Goal: Task Accomplishment & Management: Manage account settings

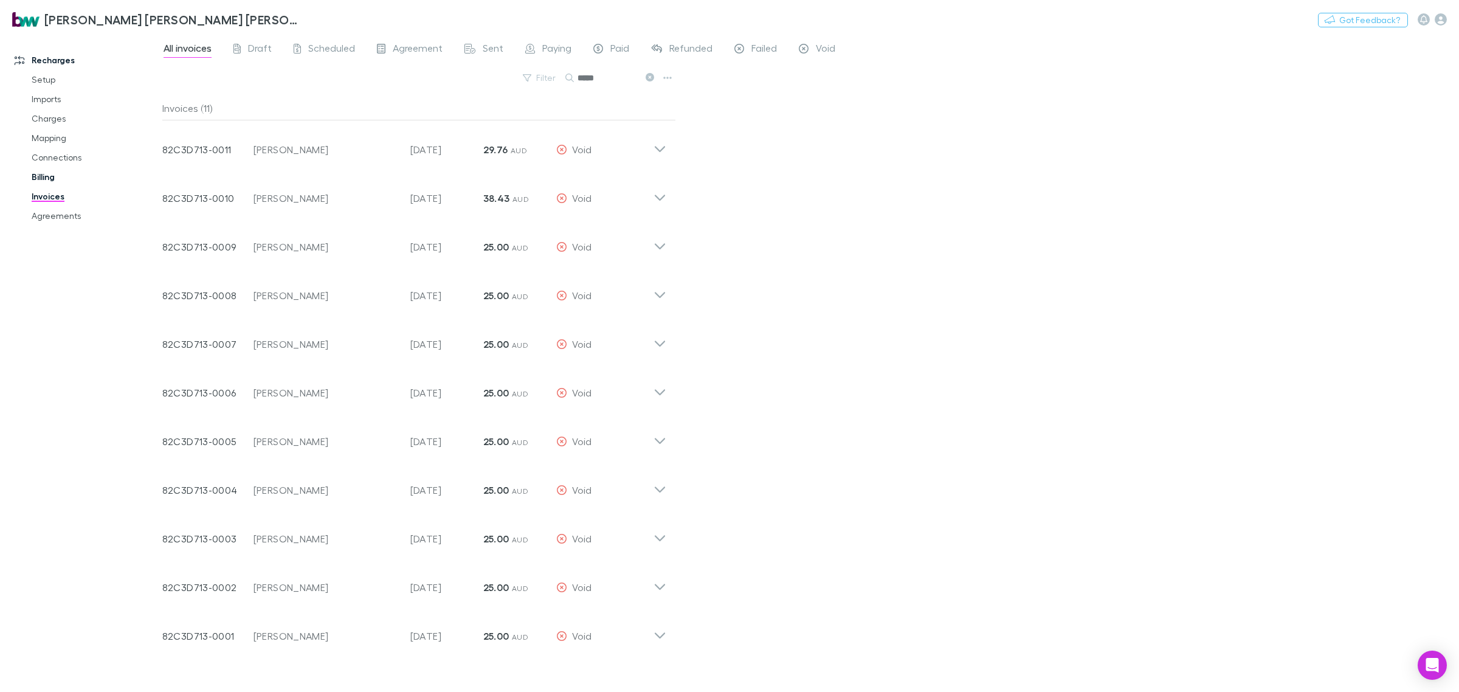
click at [47, 177] on link "Billing" at bounding box center [95, 176] width 152 height 19
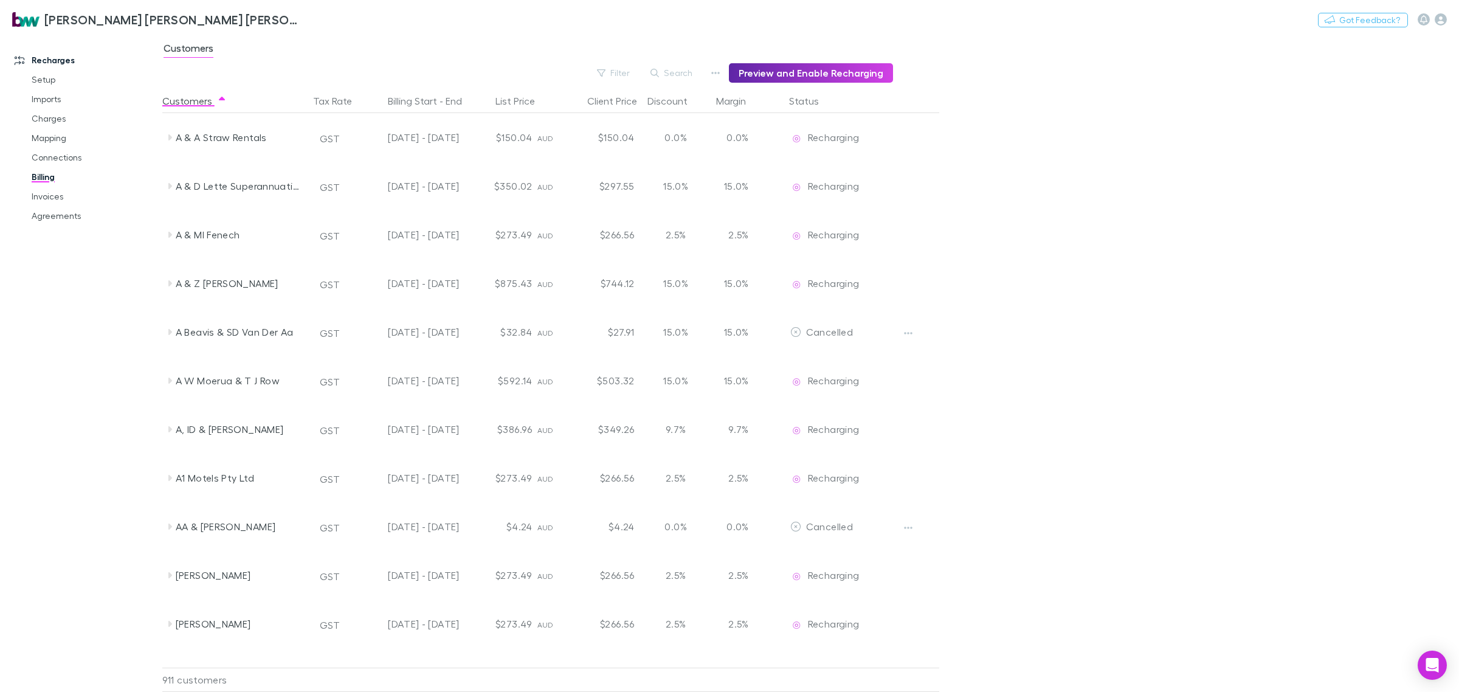
click at [50, 180] on link "Billing" at bounding box center [95, 176] width 152 height 19
click at [61, 192] on link "Invoices" at bounding box center [95, 196] width 152 height 19
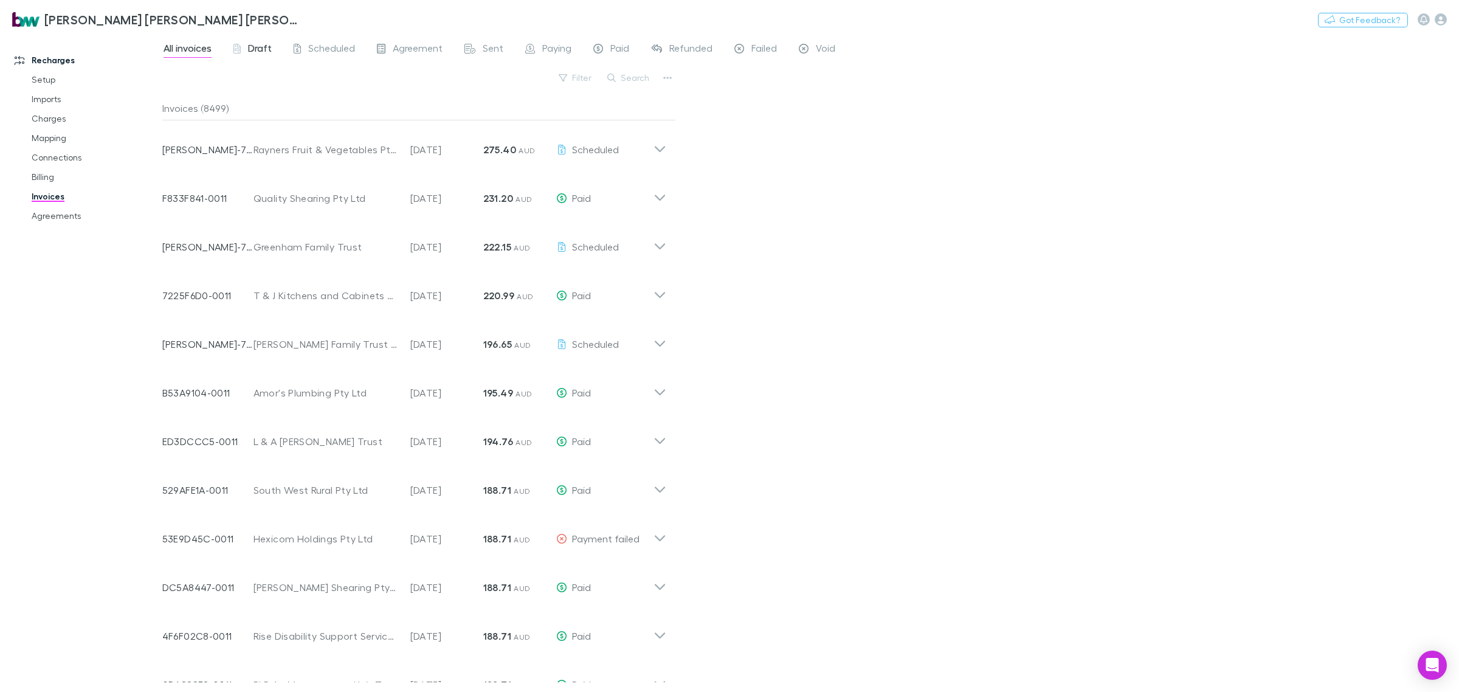
click at [245, 47] on div "Draft" at bounding box center [252, 50] width 38 height 16
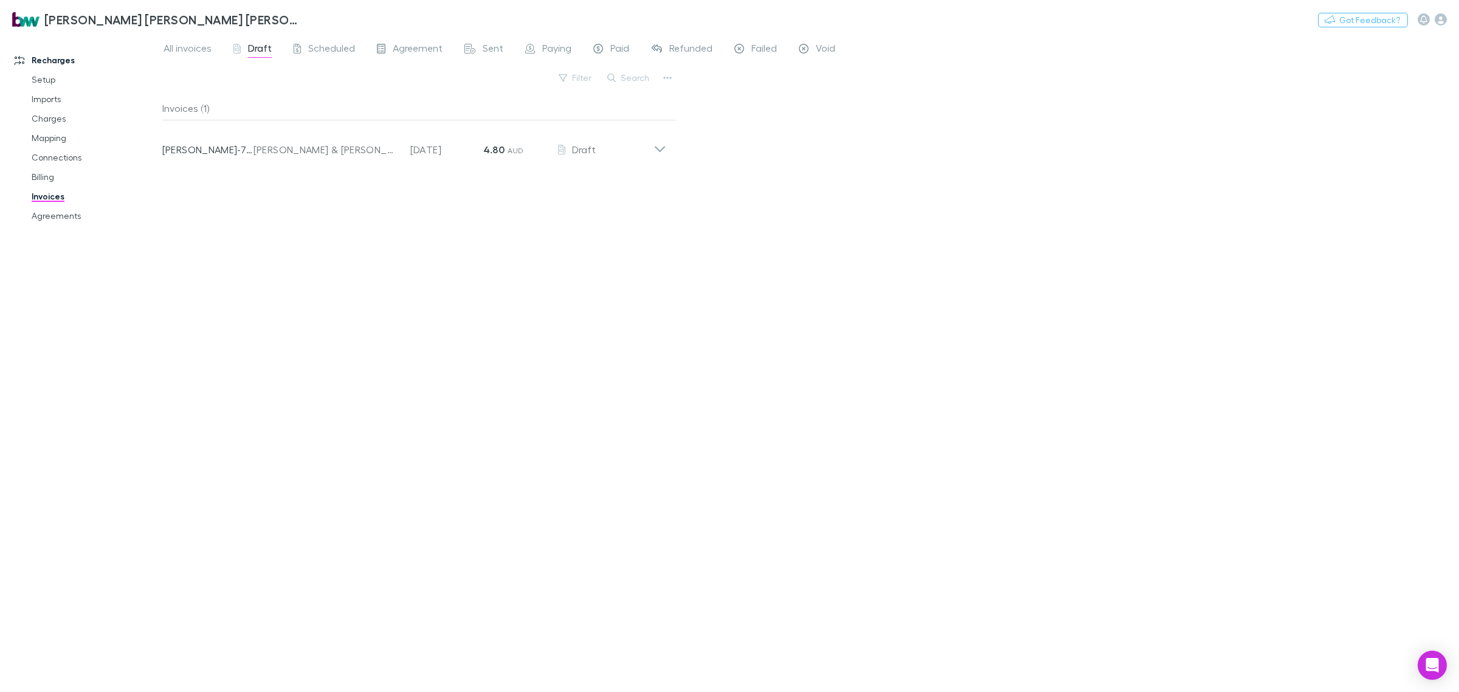
click at [861, 260] on div "All invoices Draft Scheduled Agreement Sent Paying Paid Refunded Failed Void Fi…" at bounding box center [810, 363] width 1297 height 658
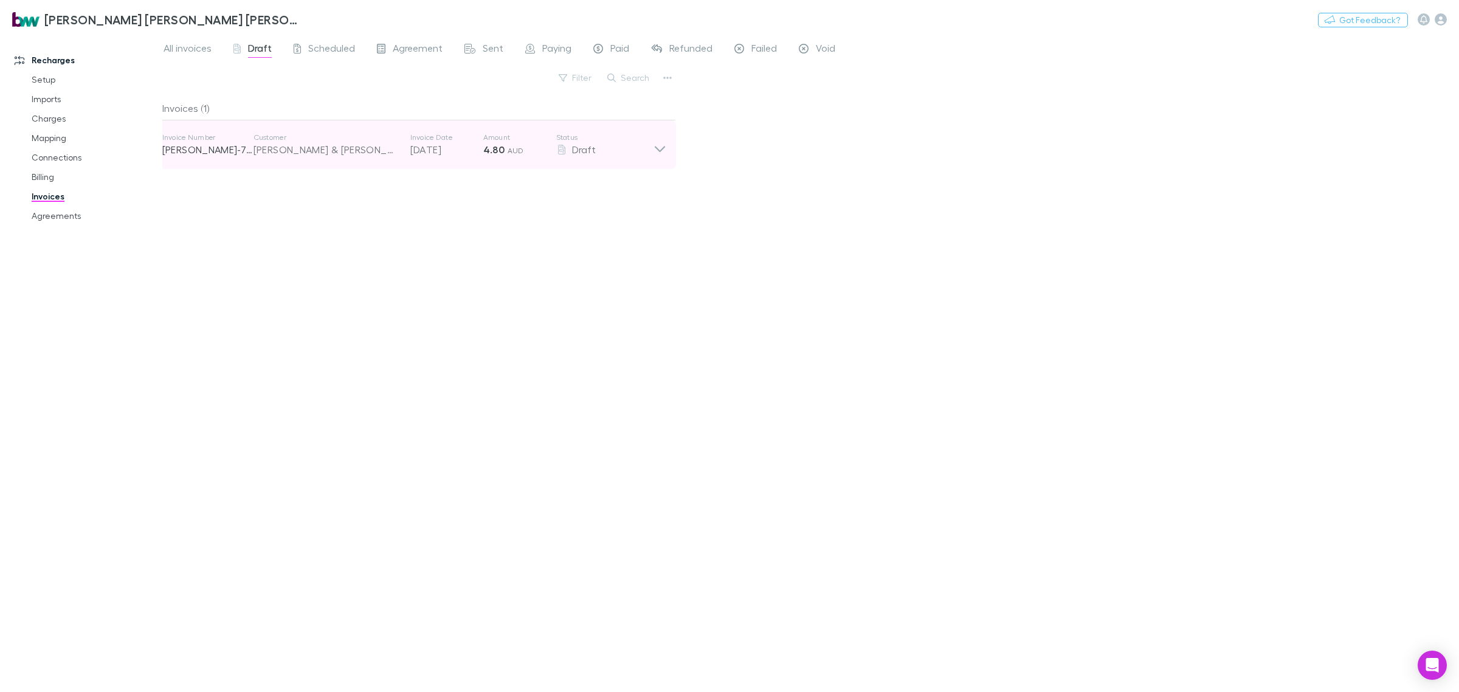
click at [664, 143] on icon at bounding box center [659, 145] width 13 height 24
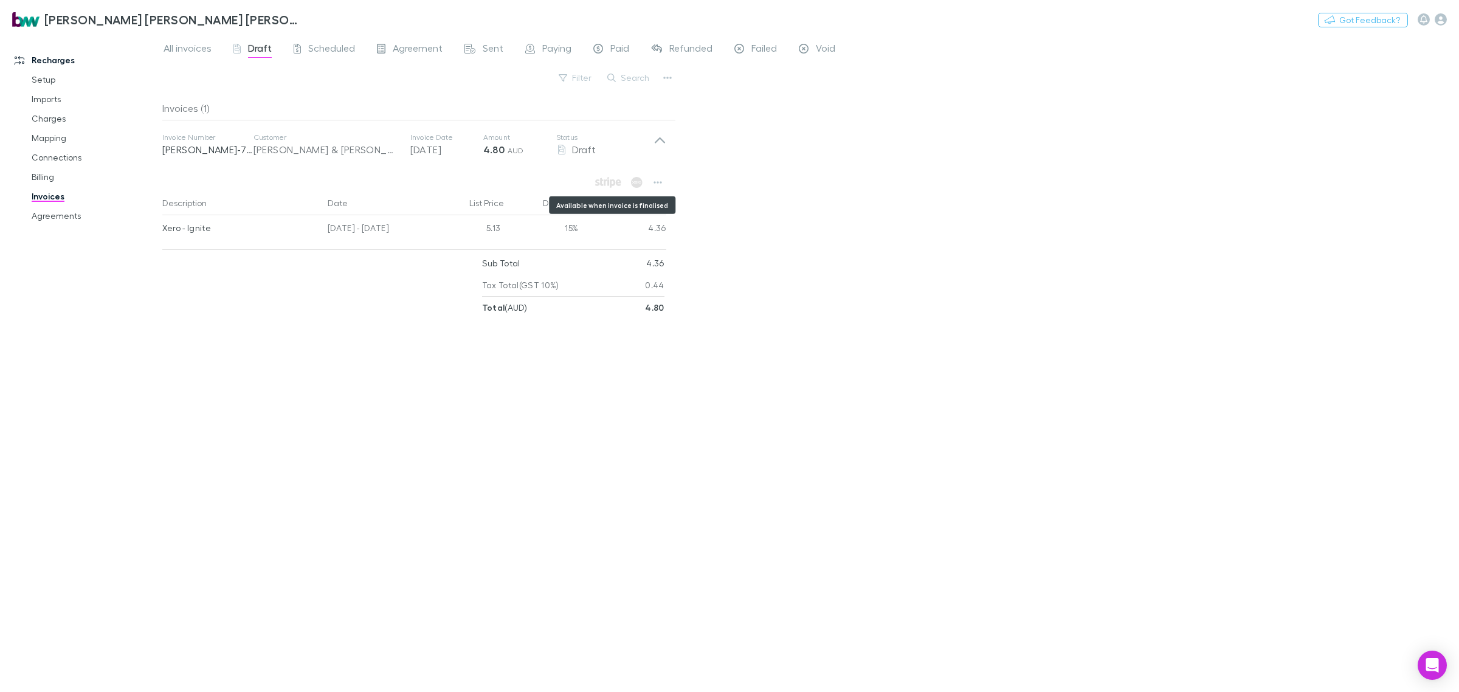
click at [605, 182] on icon "Available when invoice is finalised" at bounding box center [605, 182] width 3 height 6
click at [654, 178] on icon "button" at bounding box center [657, 182] width 9 height 10
click at [311, 143] on div at bounding box center [729, 346] width 1459 height 692
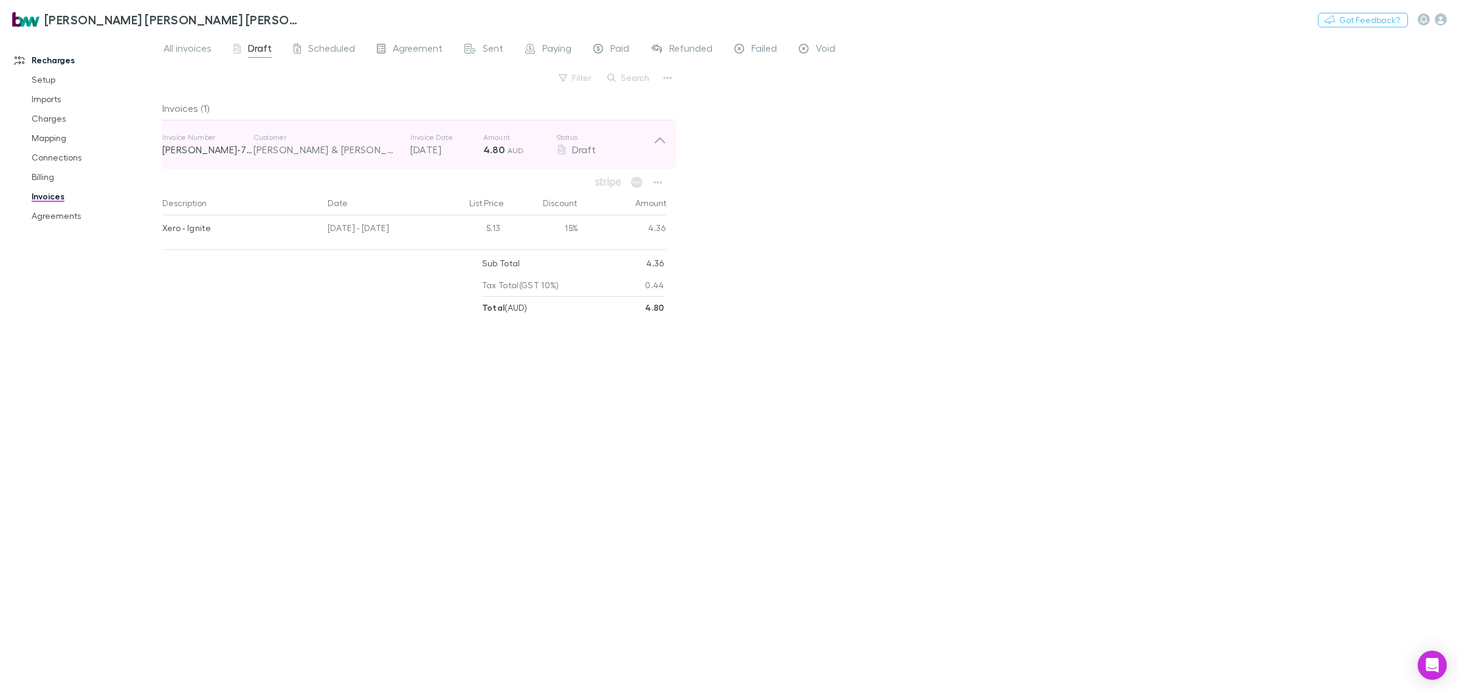
click at [502, 146] on strong "4.80" at bounding box center [493, 149] width 21 height 12
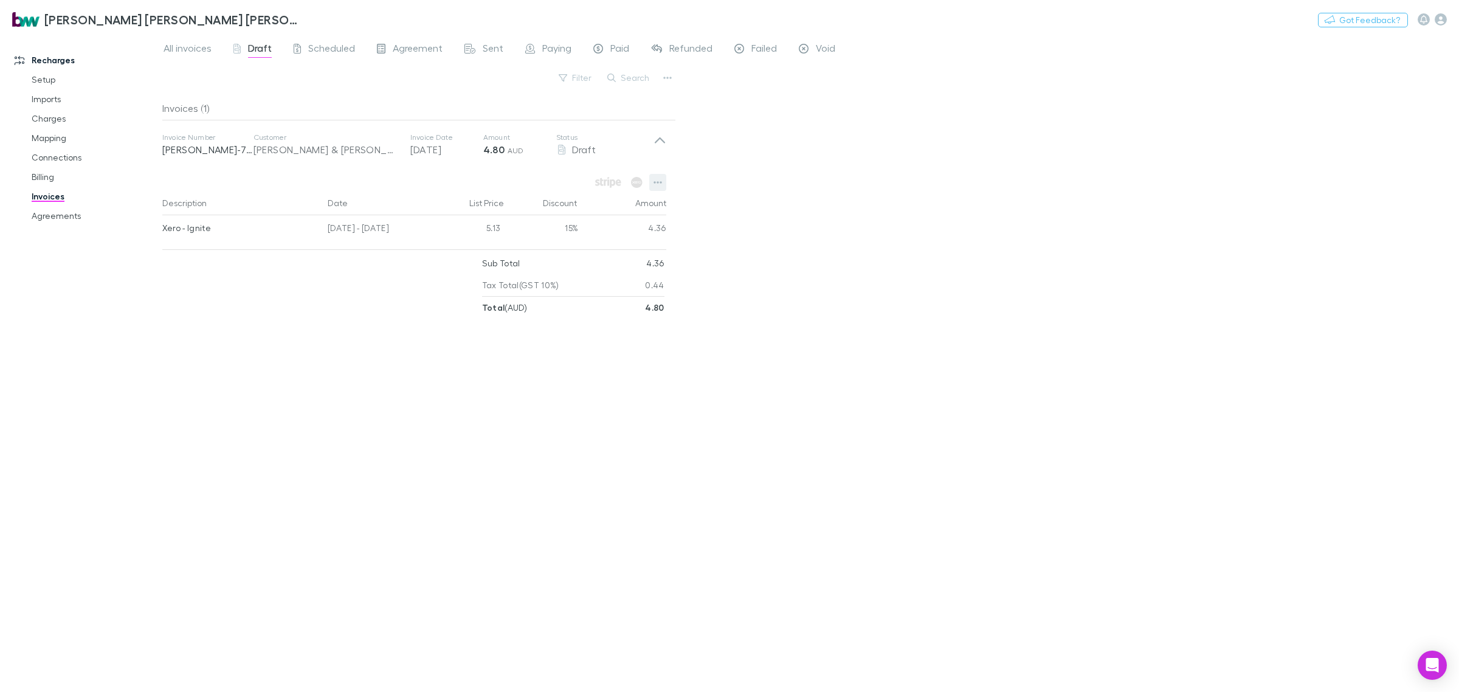
click at [663, 183] on button "button" at bounding box center [657, 182] width 17 height 17
click at [608, 237] on p "Add charge" at bounding box center [583, 231] width 148 height 15
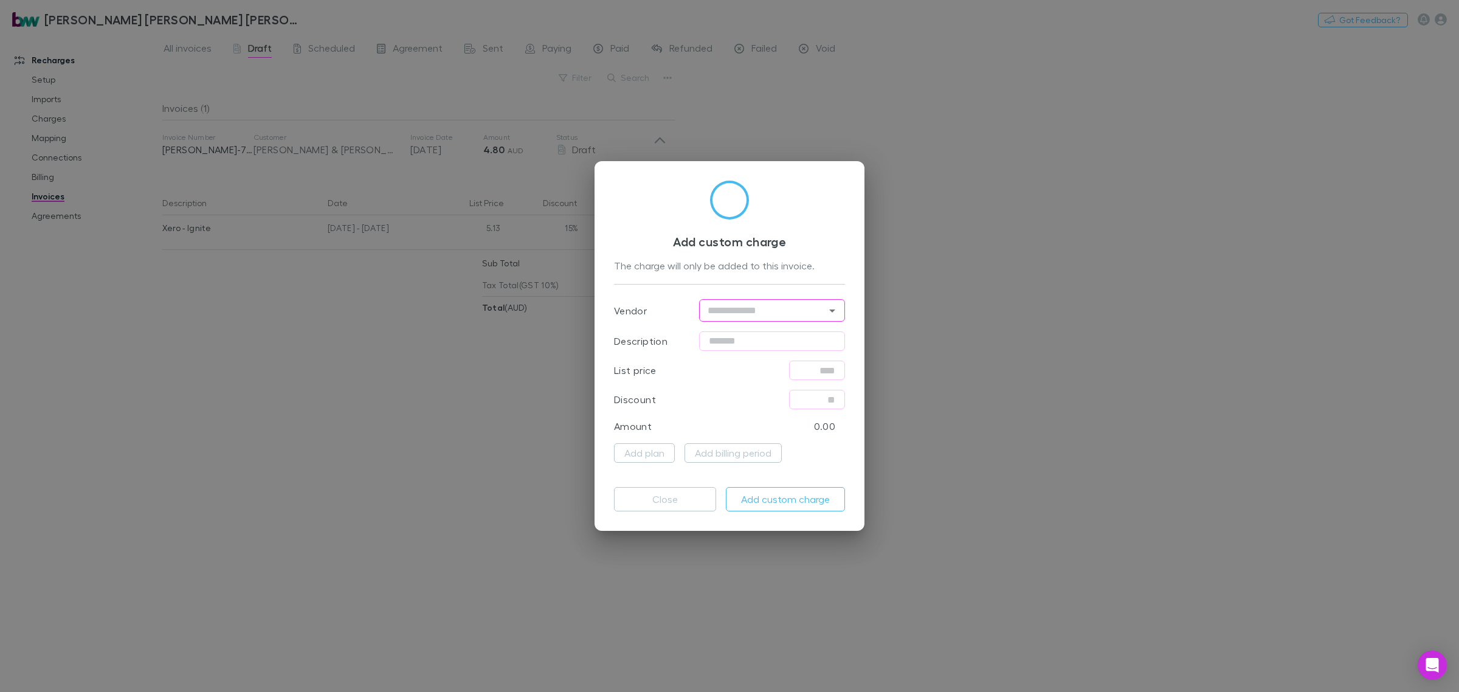
click at [816, 304] on input "text" at bounding box center [762, 310] width 119 height 15
click at [666, 496] on button "Close" at bounding box center [665, 499] width 102 height 24
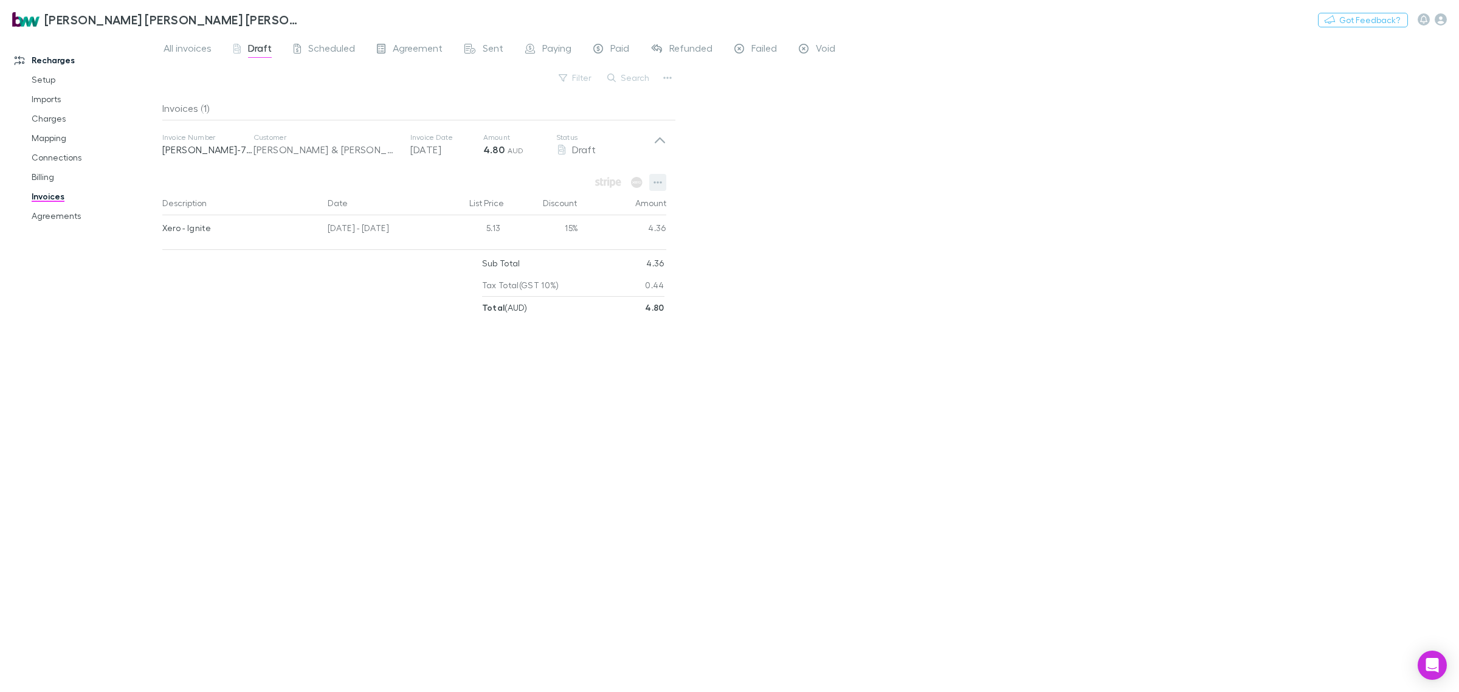
click at [653, 181] on icon "button" at bounding box center [657, 182] width 9 height 10
click at [588, 281] on p "View charges" at bounding box center [583, 288] width 148 height 15
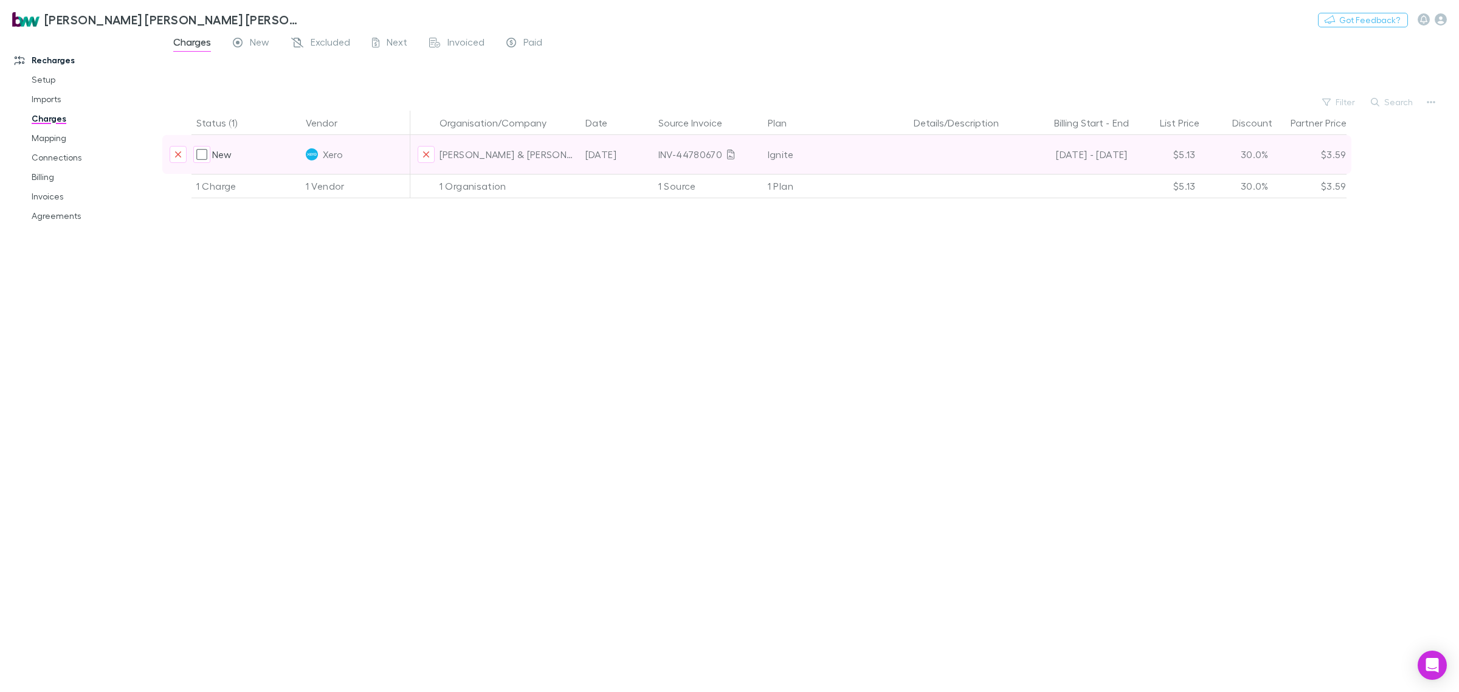
click at [1190, 158] on div "$5.13" at bounding box center [1164, 154] width 73 height 39
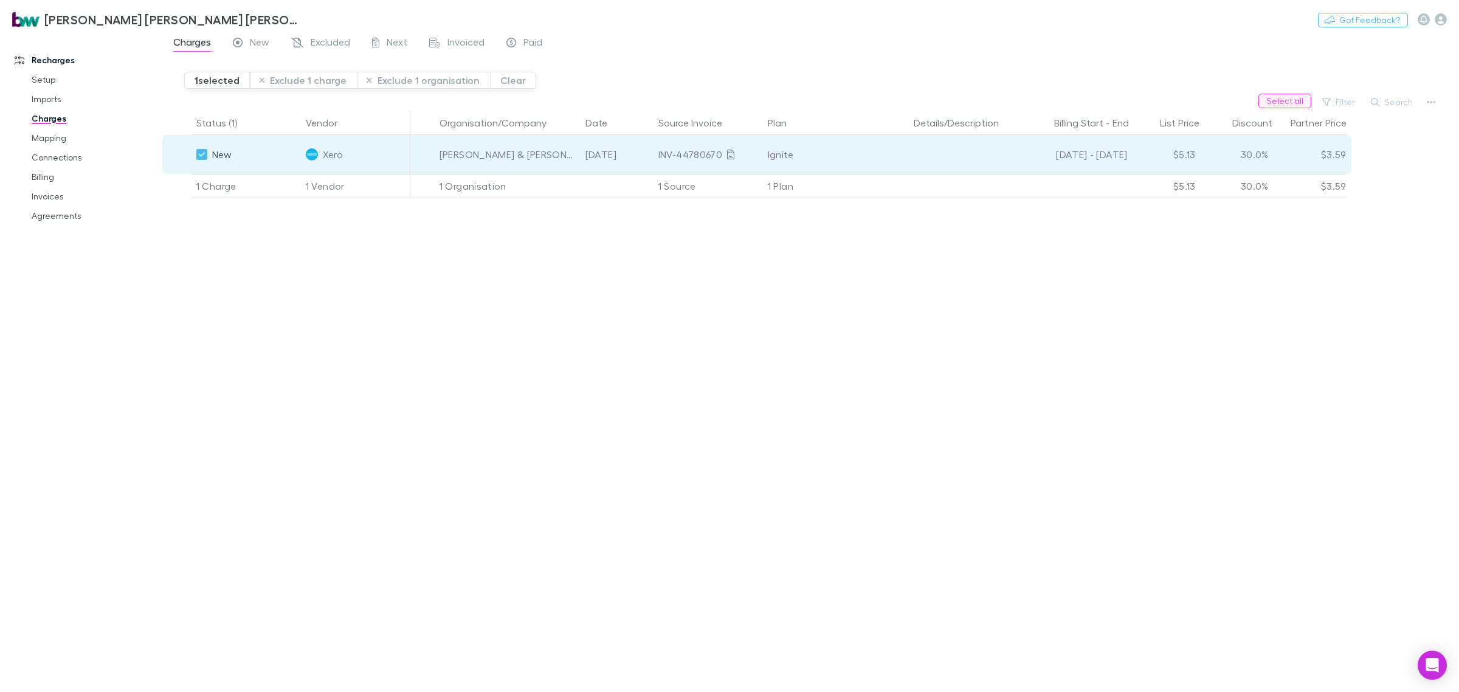
click at [1287, 105] on button "Select all" at bounding box center [1284, 101] width 53 height 15
click at [290, 80] on button "Exclude 1 charge" at bounding box center [304, 80] width 108 height 17
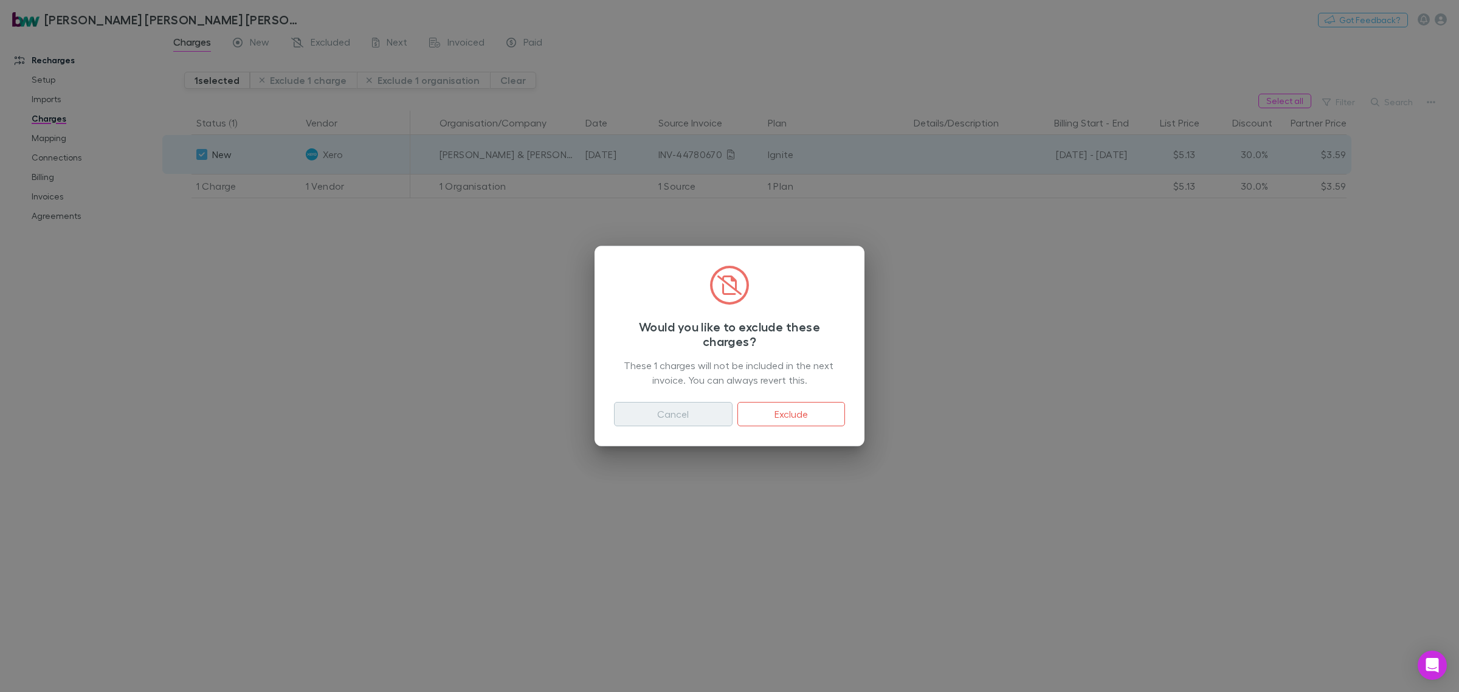
click at [675, 408] on button "Cancel" at bounding box center [673, 414] width 119 height 24
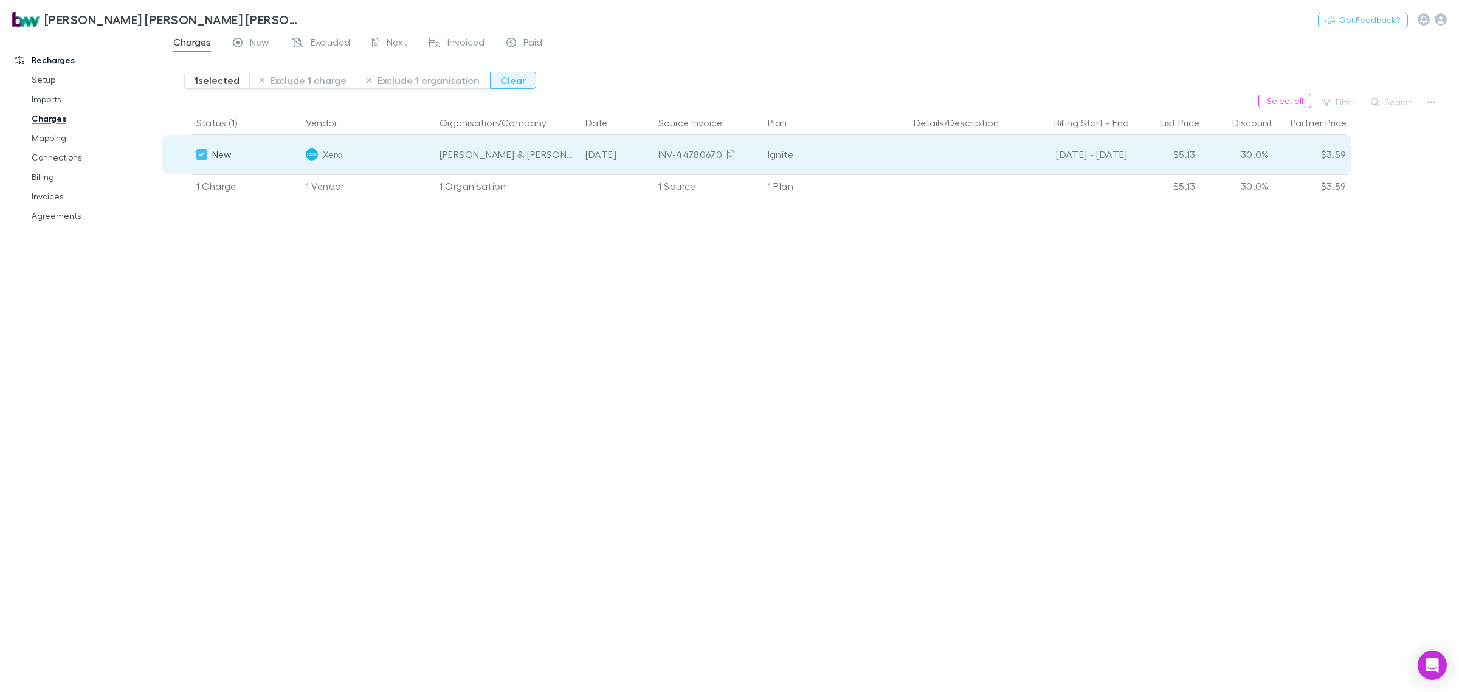
click at [505, 77] on button "Clear" at bounding box center [513, 80] width 46 height 17
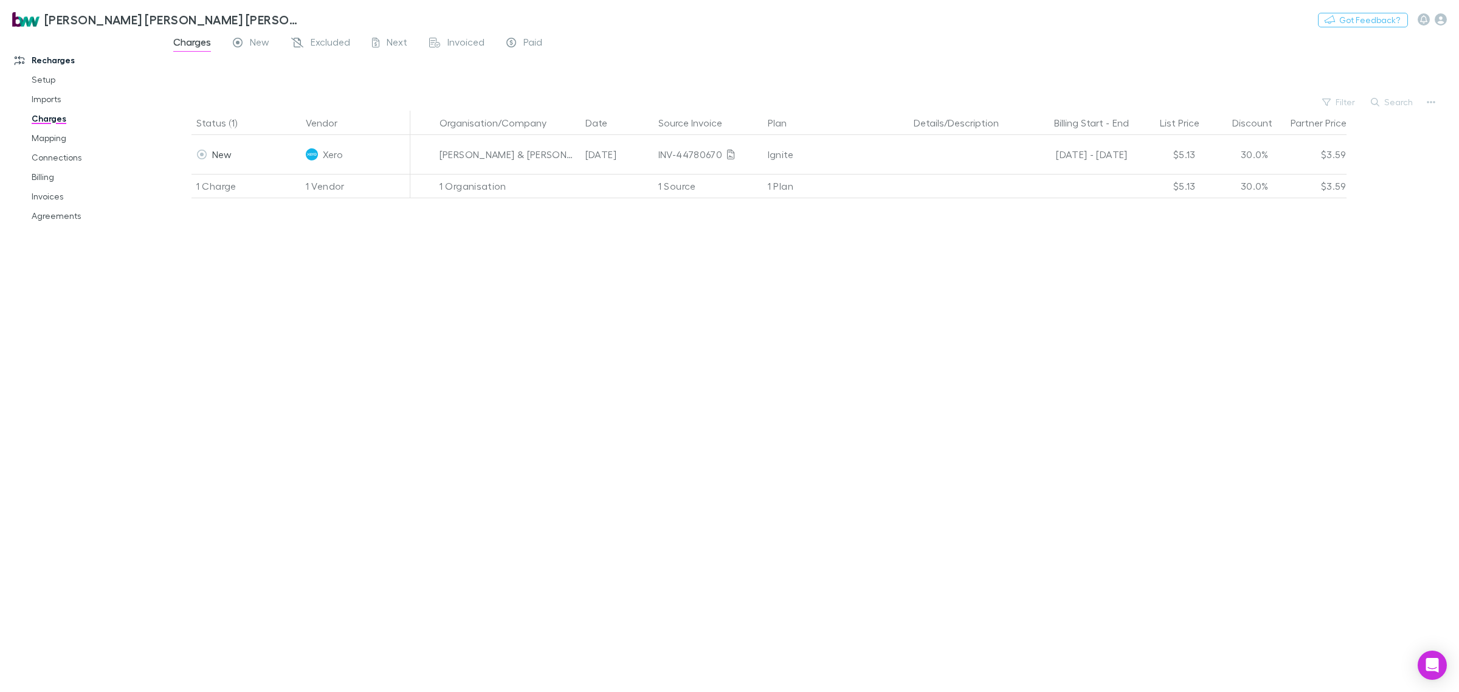
click at [485, 281] on div "Status (1) Vendor Organisation/Company Date Source Invoice Plan Details/Descrip…" at bounding box center [810, 401] width 1297 height 581
click at [495, 317] on div "Status (1) Vendor Organisation/Company Date Source Invoice Plan Details/Descrip…" at bounding box center [810, 401] width 1297 height 581
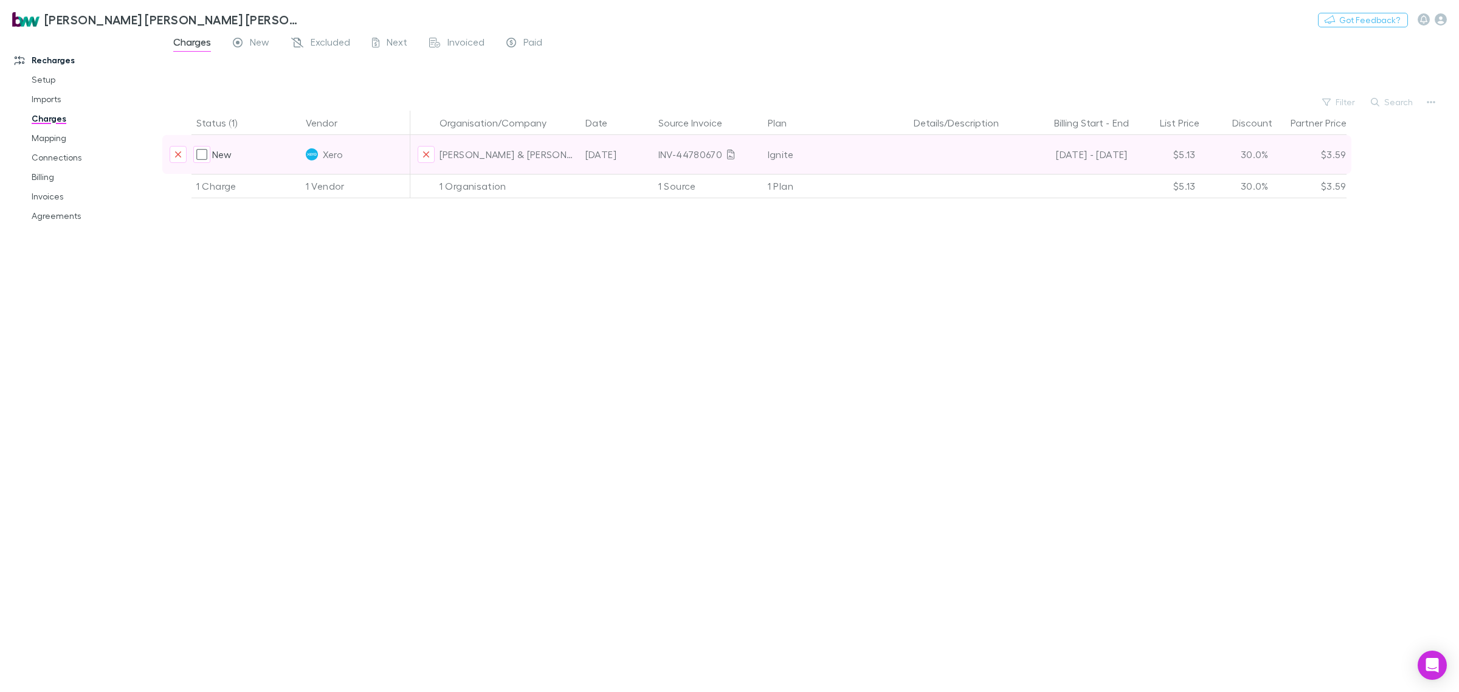
click at [715, 156] on div "INV-44780670" at bounding box center [708, 154] width 100 height 39
click at [178, 153] on icon "Exclude charge" at bounding box center [177, 155] width 7 height 10
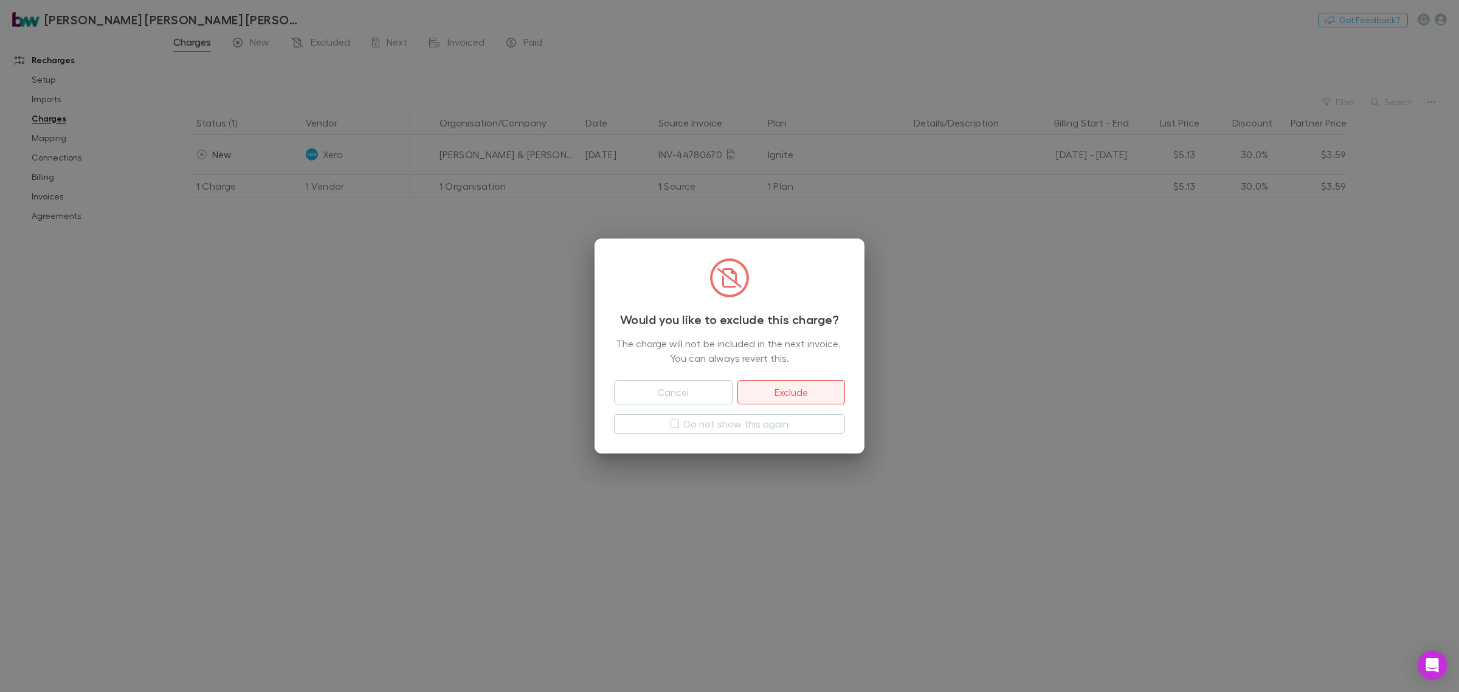
click at [792, 390] on button "Exclude" at bounding box center [791, 392] width 108 height 24
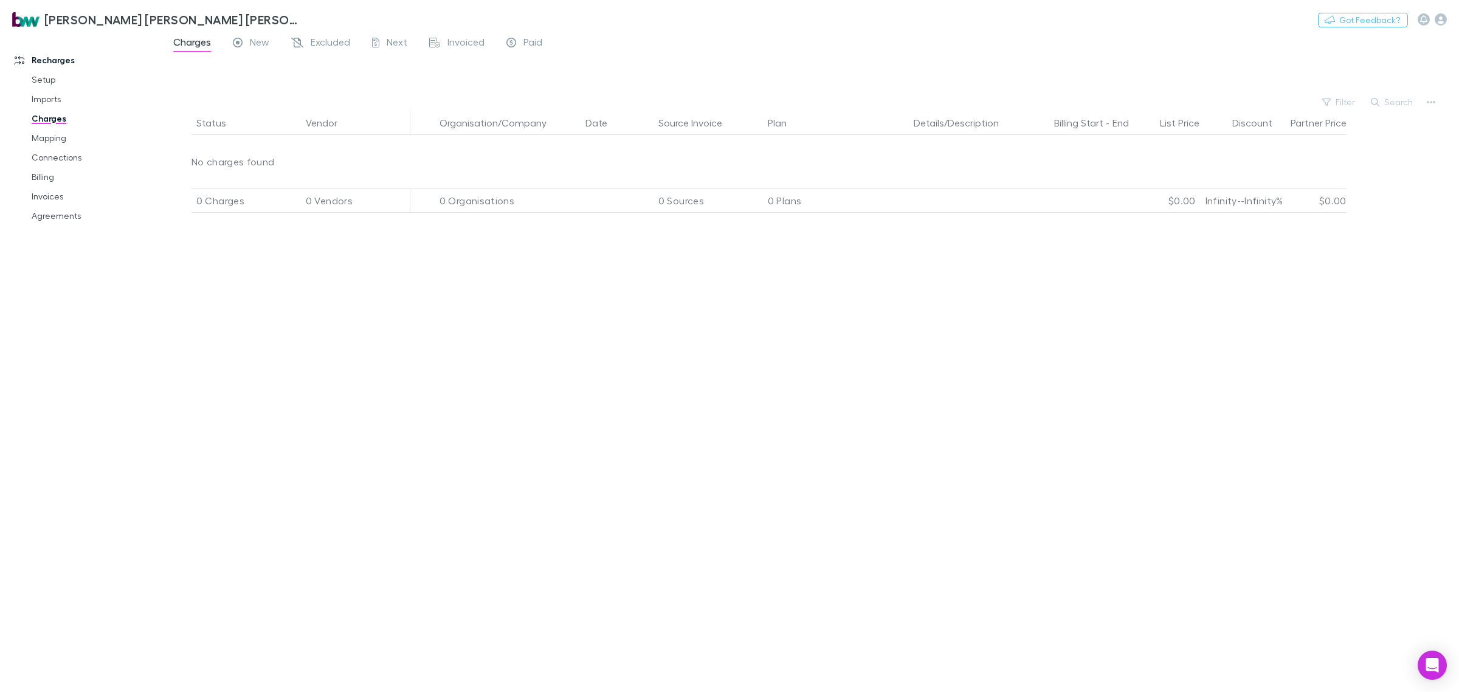
click at [410, 389] on div "Status Vendor Organisation/Company Date Source Invoice Plan Details/Description…" at bounding box center [810, 401] width 1297 height 581
click at [43, 178] on link "Billing" at bounding box center [95, 176] width 152 height 19
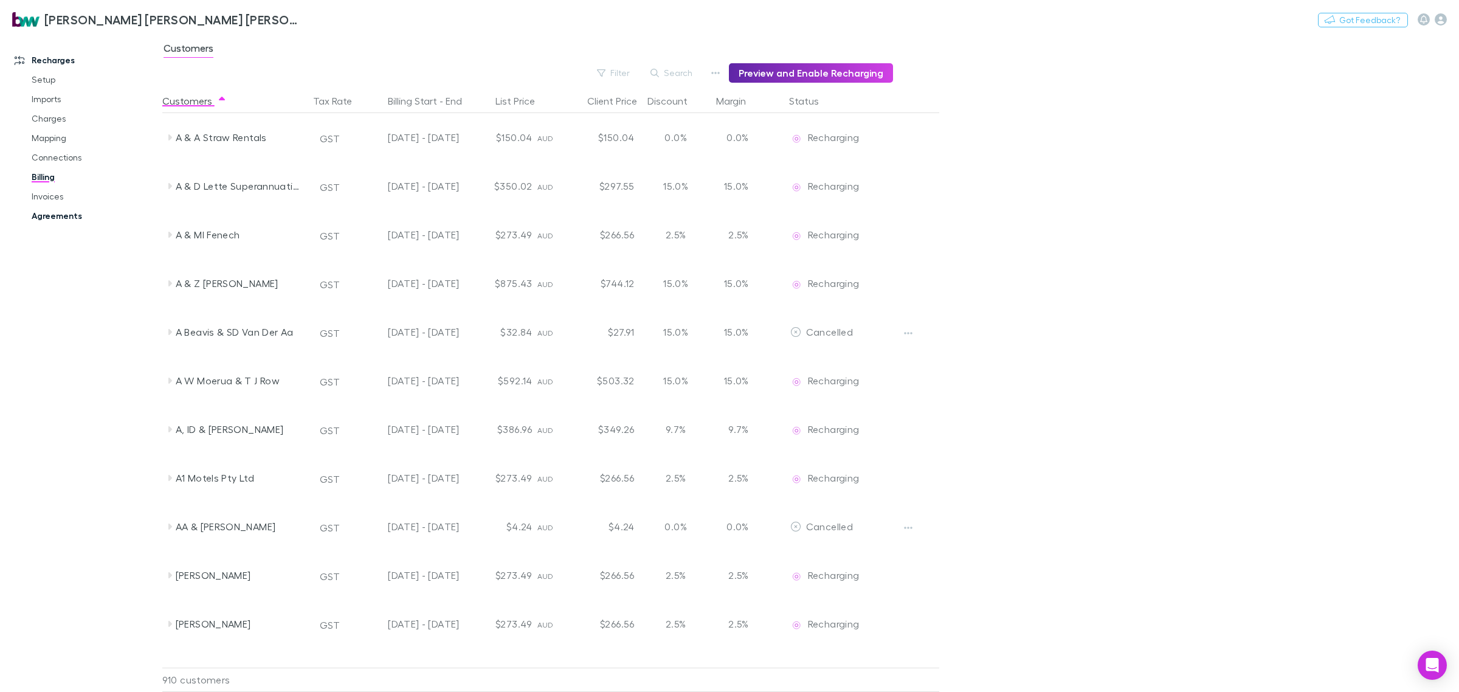
click at [47, 178] on link "Billing" at bounding box center [95, 176] width 152 height 19
click at [49, 198] on link "Invoices" at bounding box center [95, 196] width 152 height 19
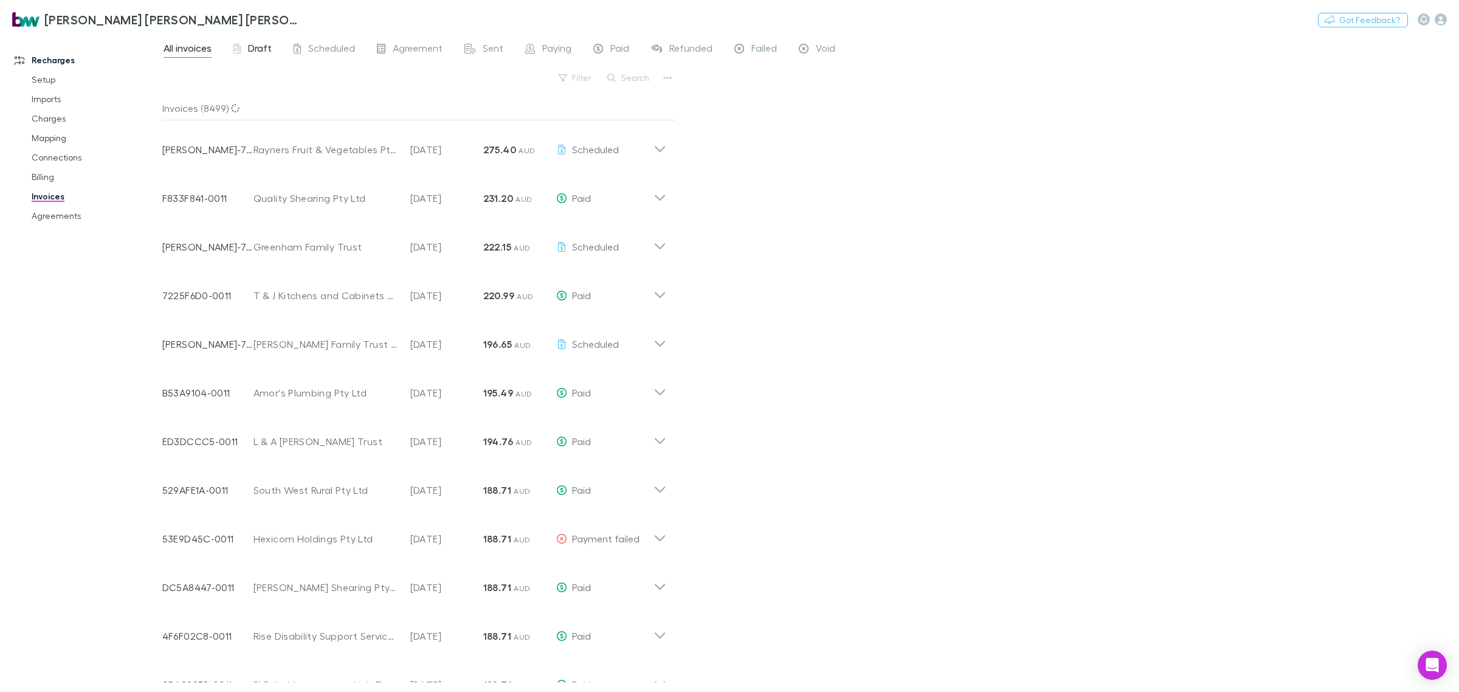
click at [263, 47] on span "Draft" at bounding box center [260, 50] width 24 height 16
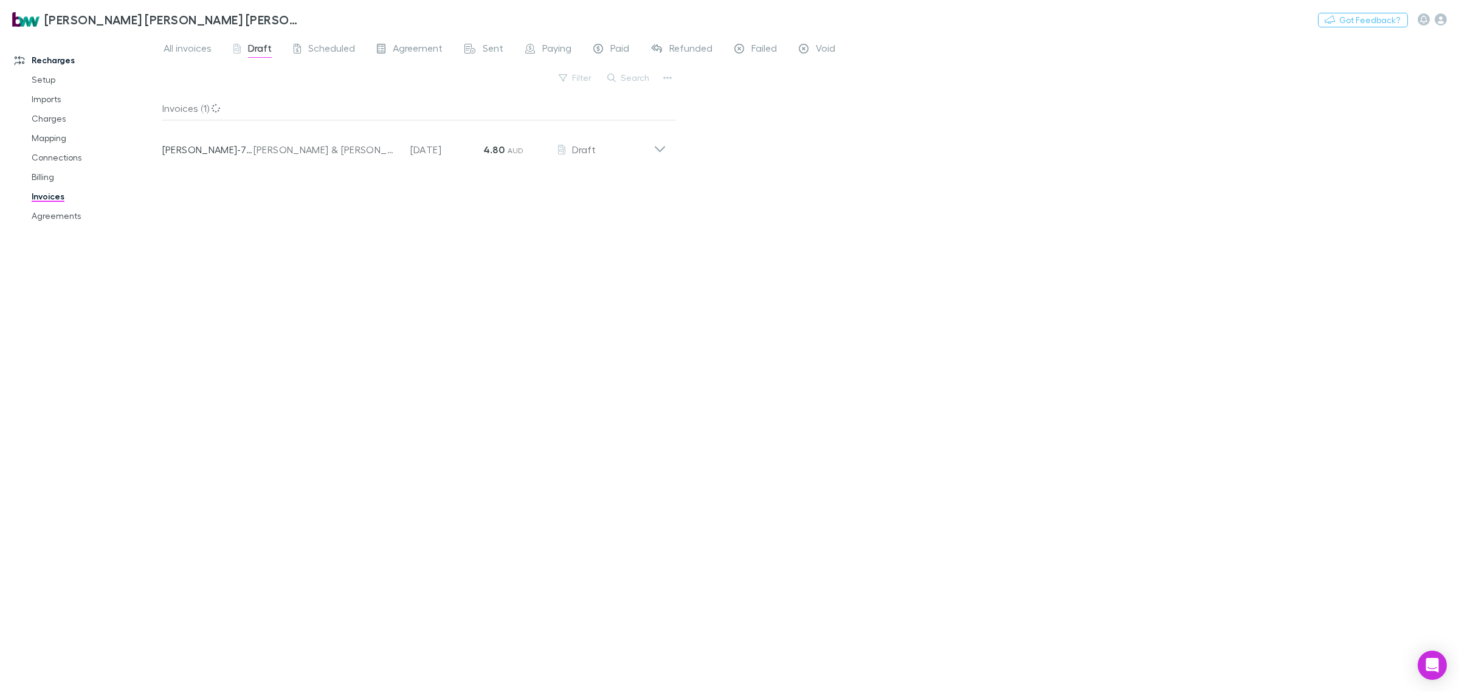
click at [432, 280] on div "Invoices (1) Invoice Number RECH-7311 Customer K Smith & JN Stone Invoice Date …" at bounding box center [419, 389] width 514 height 586
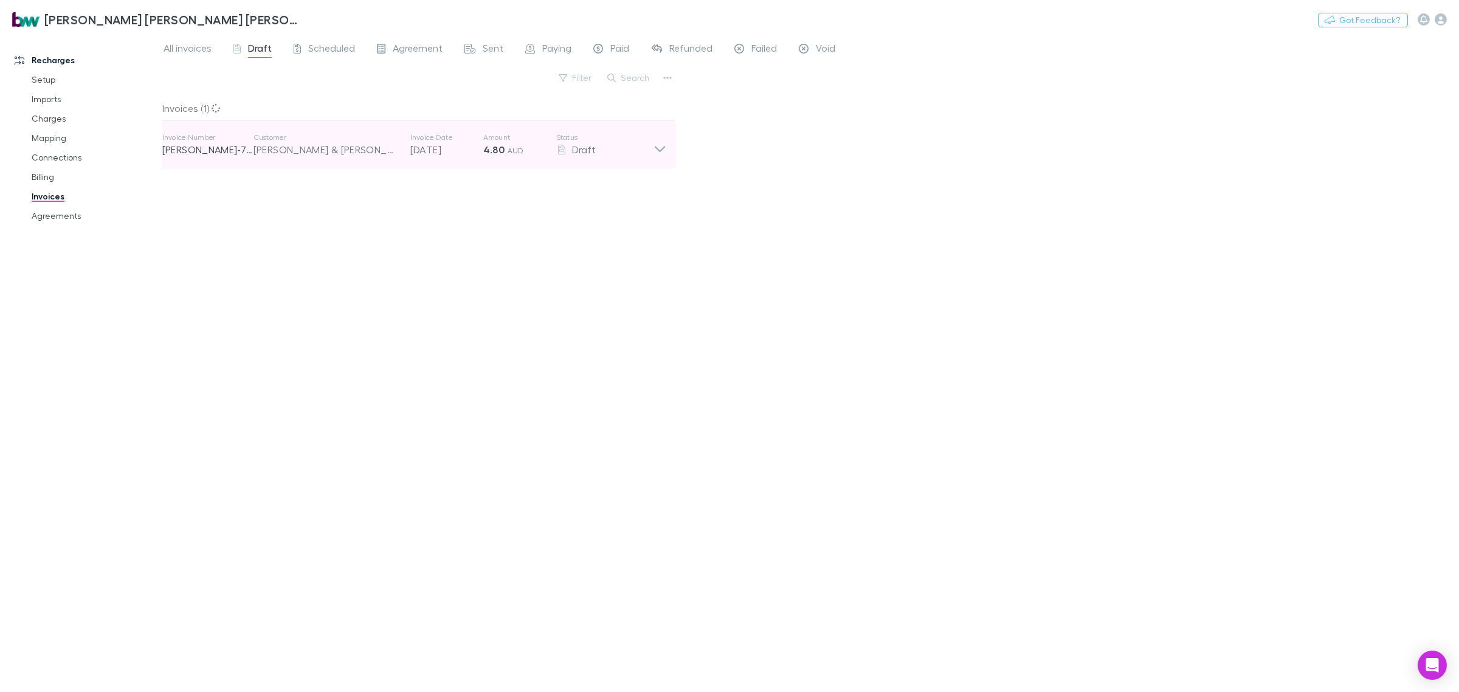
click at [672, 146] on div "Invoice Number RECH-7311 Customer K Smith & JN Stone Invoice Date 15 Sep 2025 A…" at bounding box center [414, 144] width 523 height 49
click at [661, 147] on icon at bounding box center [659, 145] width 13 height 24
click at [655, 143] on icon at bounding box center [659, 145] width 13 height 24
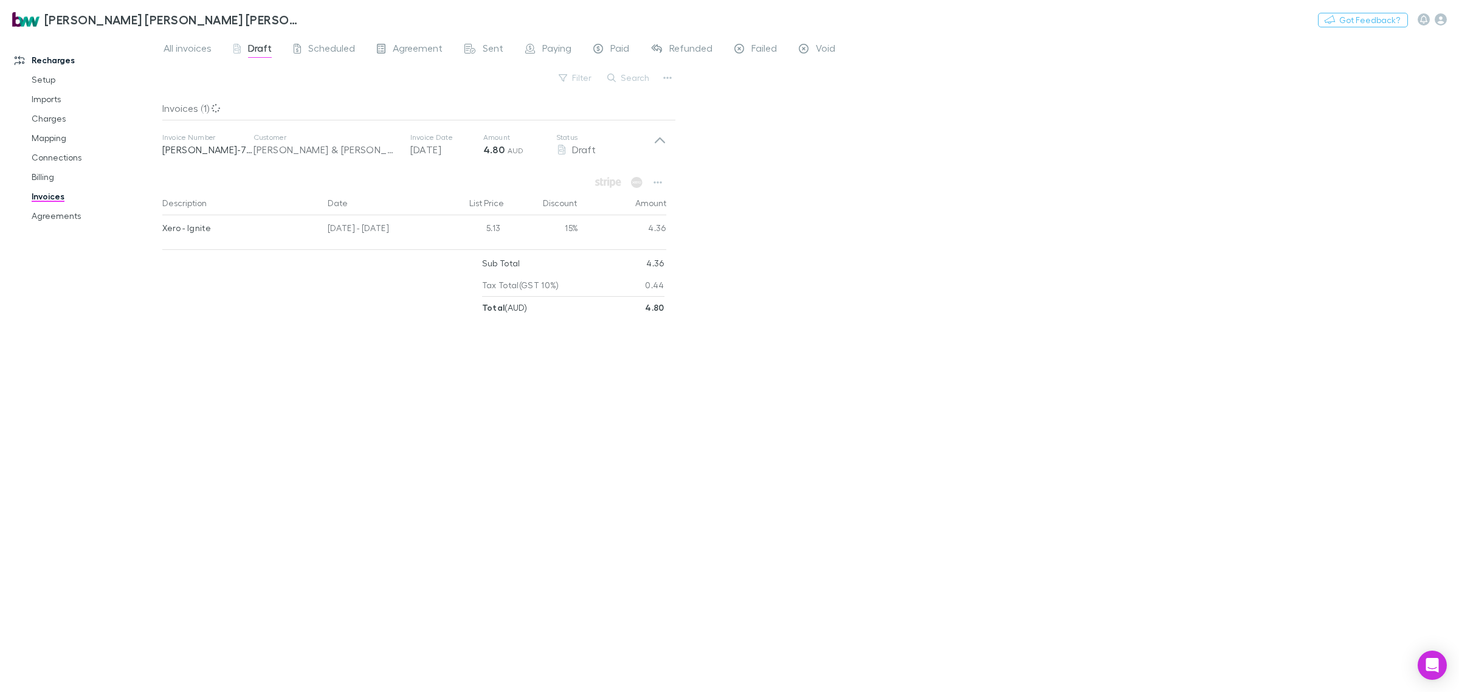
drag, startPoint x: 646, startPoint y: 208, endPoint x: 599, endPoint y: 178, distance: 55.5
click at [646, 208] on div "Amount" at bounding box center [622, 203] width 88 height 24
click at [693, 134] on div "All invoices Draft Scheduled Agreement Sent Paying Paid Refunded Failed Void Fi…" at bounding box center [810, 363] width 1297 height 658
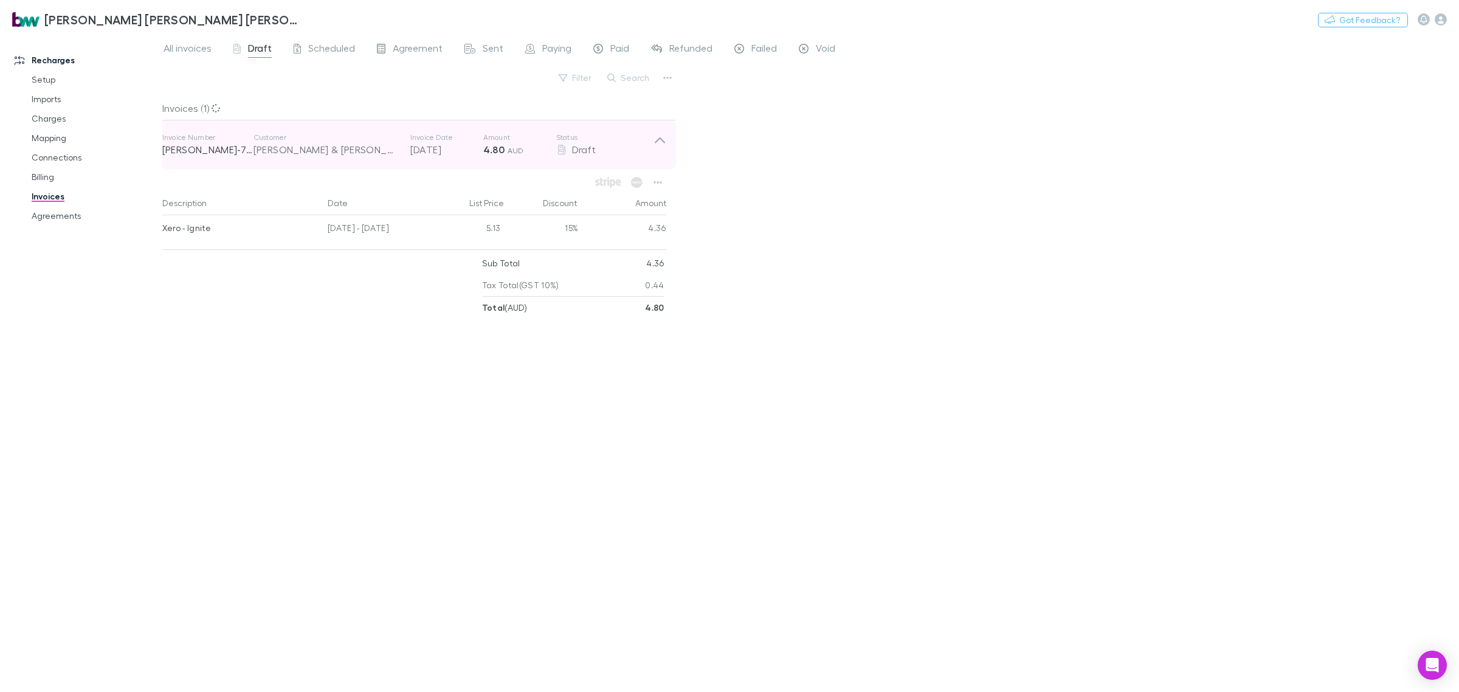
click at [660, 141] on icon at bounding box center [659, 145] width 13 height 24
click at [557, 141] on p "Status" at bounding box center [604, 138] width 97 height 10
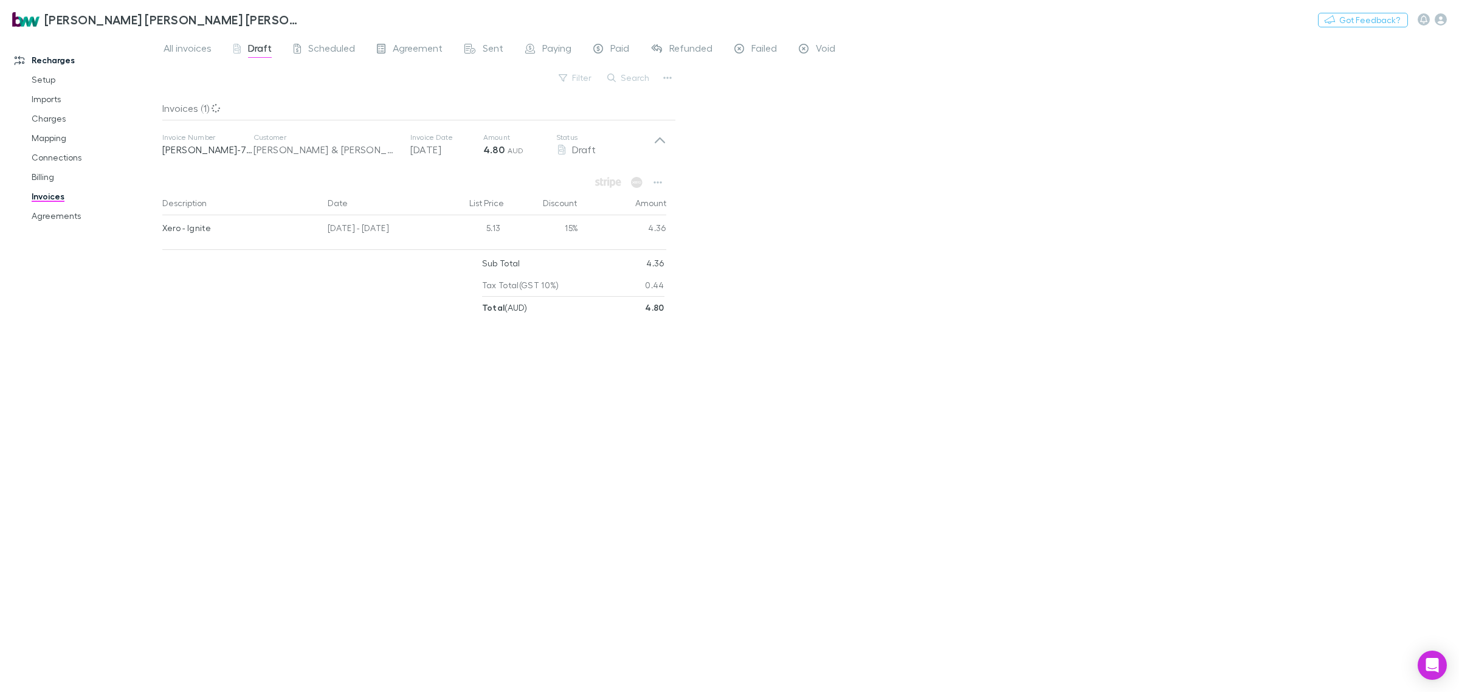
click at [169, 143] on div "Invoices (1) Invoice Number RECH-7311 Customer K Smith & JN Stone Invoice Date …" at bounding box center [419, 389] width 514 height 586
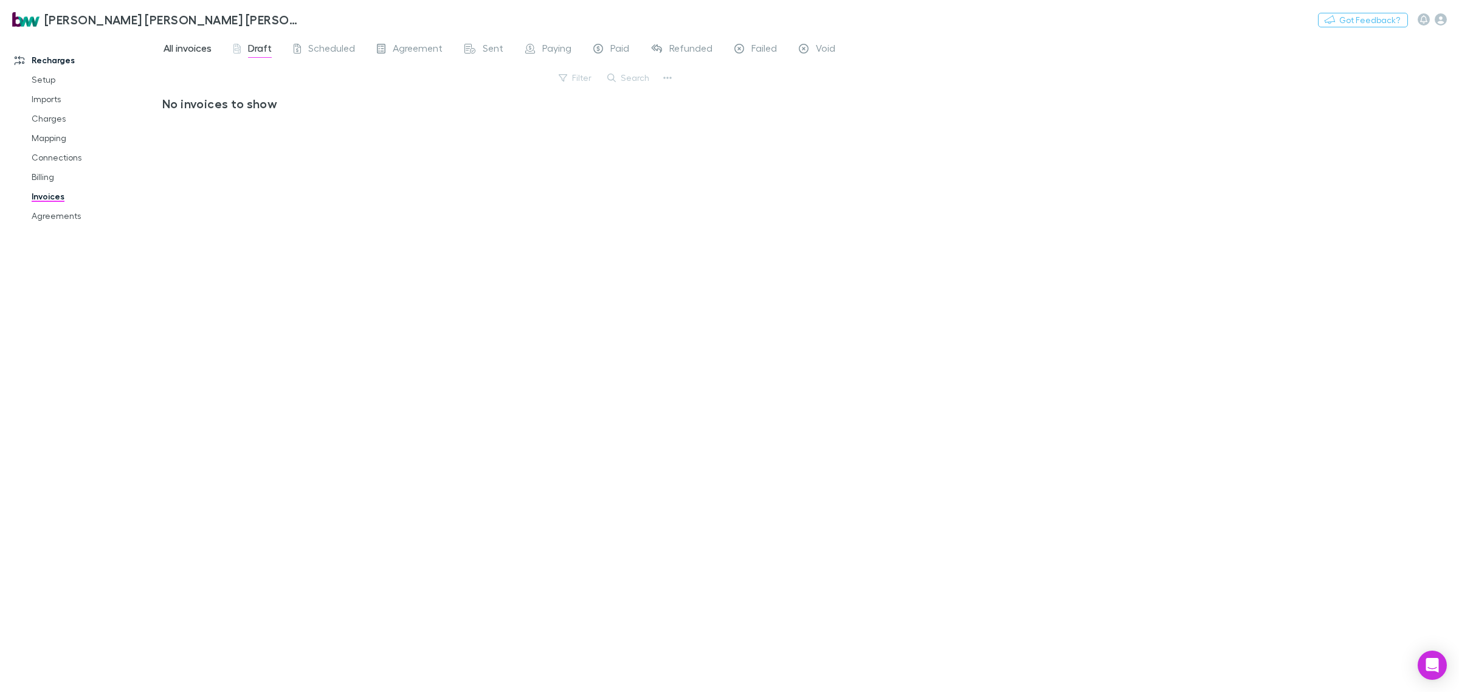
click at [168, 47] on span "All invoices" at bounding box center [188, 50] width 48 height 16
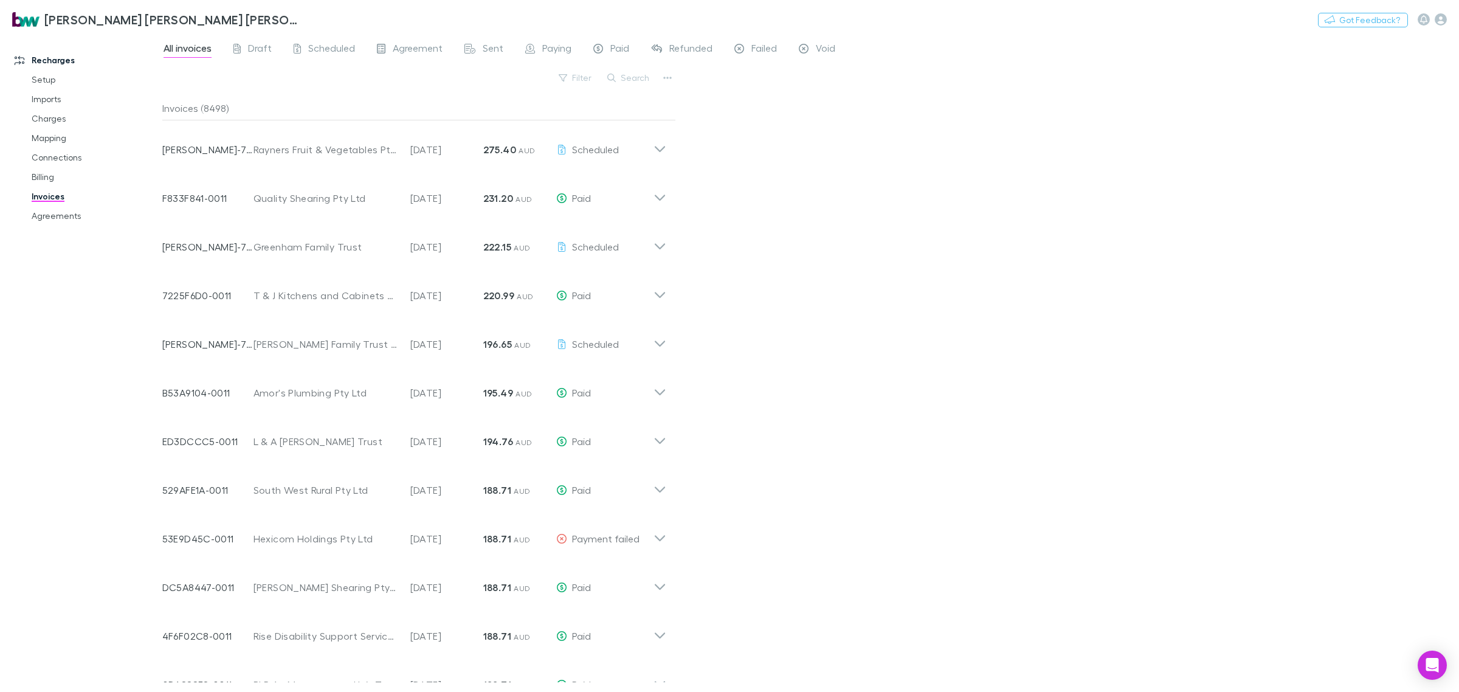
click at [257, 38] on div "Brewster Walsh Waters Partners Nothing Got Feedback?" at bounding box center [729, 19] width 1459 height 39
click at [257, 44] on span "Draft" at bounding box center [260, 50] width 24 height 16
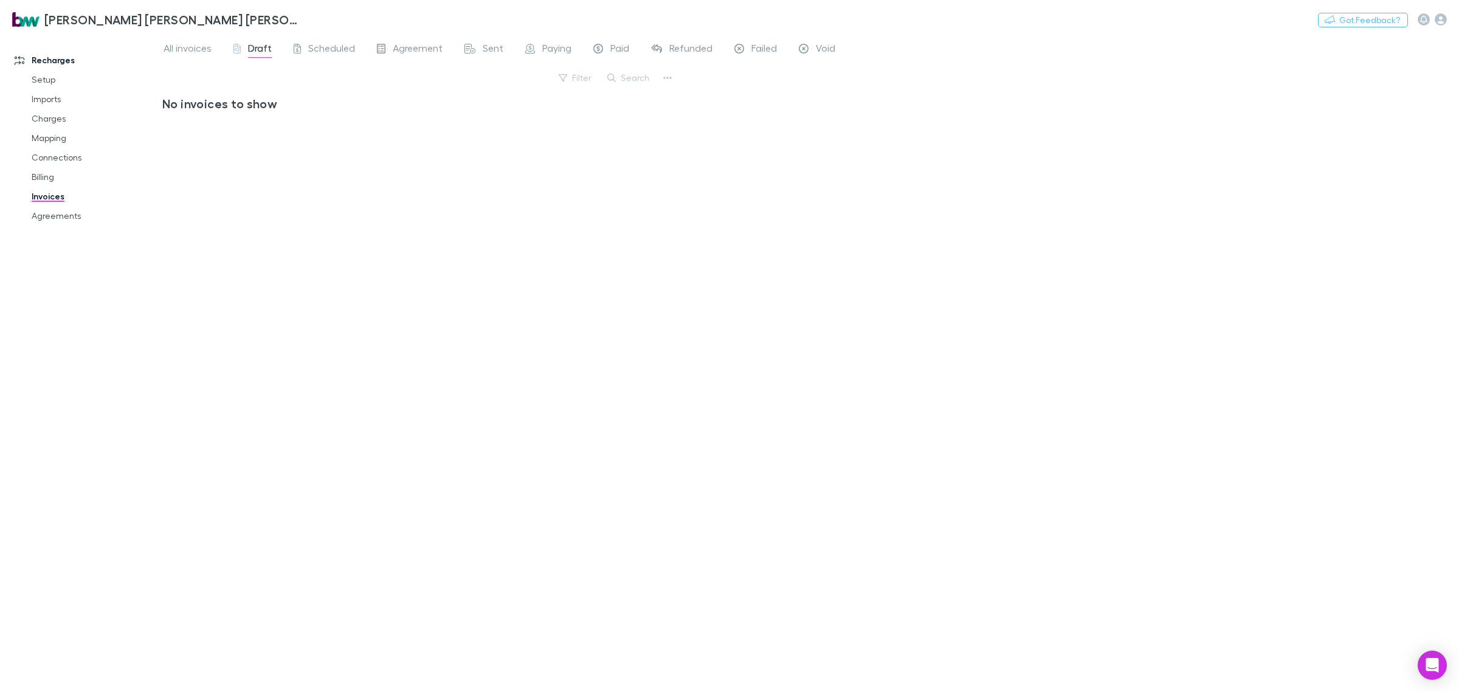
click at [426, 356] on div "No invoices to show" at bounding box center [419, 389] width 514 height 586
click at [41, 80] on link "Setup" at bounding box center [95, 79] width 152 height 19
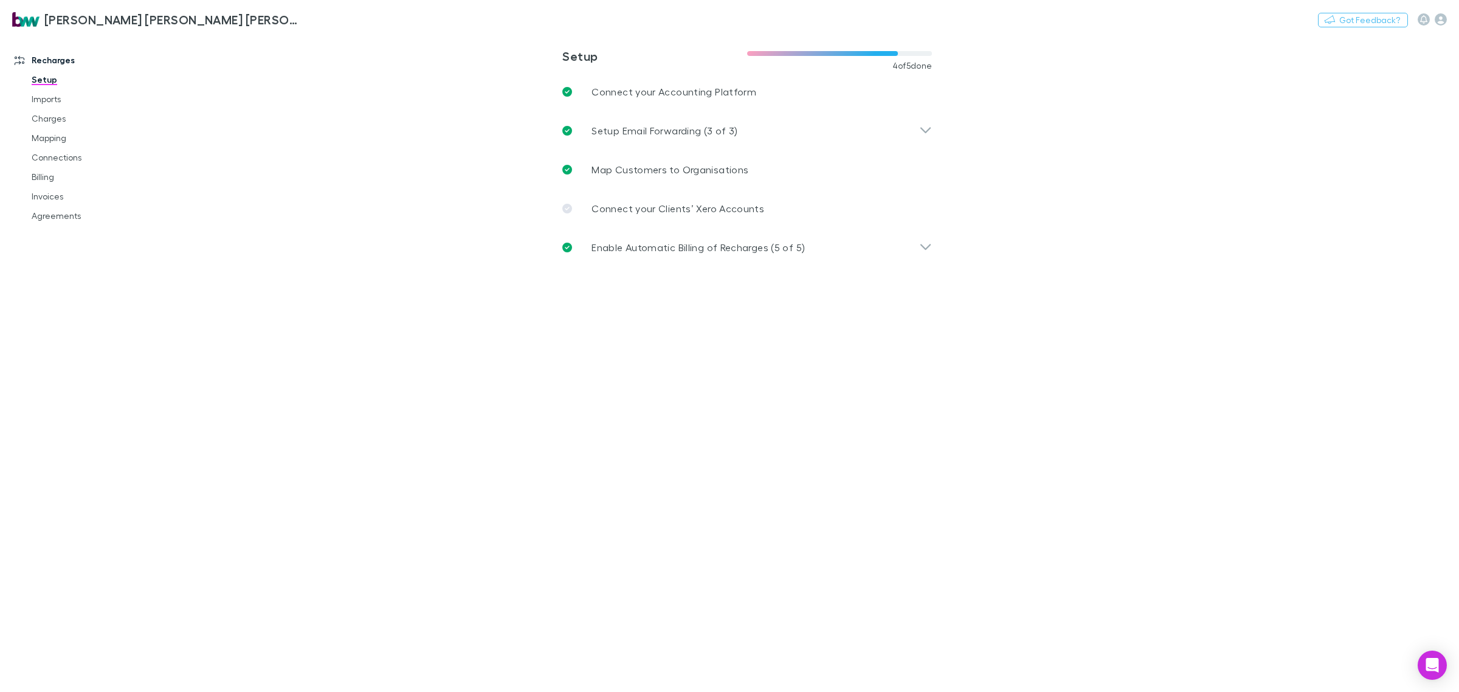
click at [53, 198] on link "Invoices" at bounding box center [95, 196] width 152 height 19
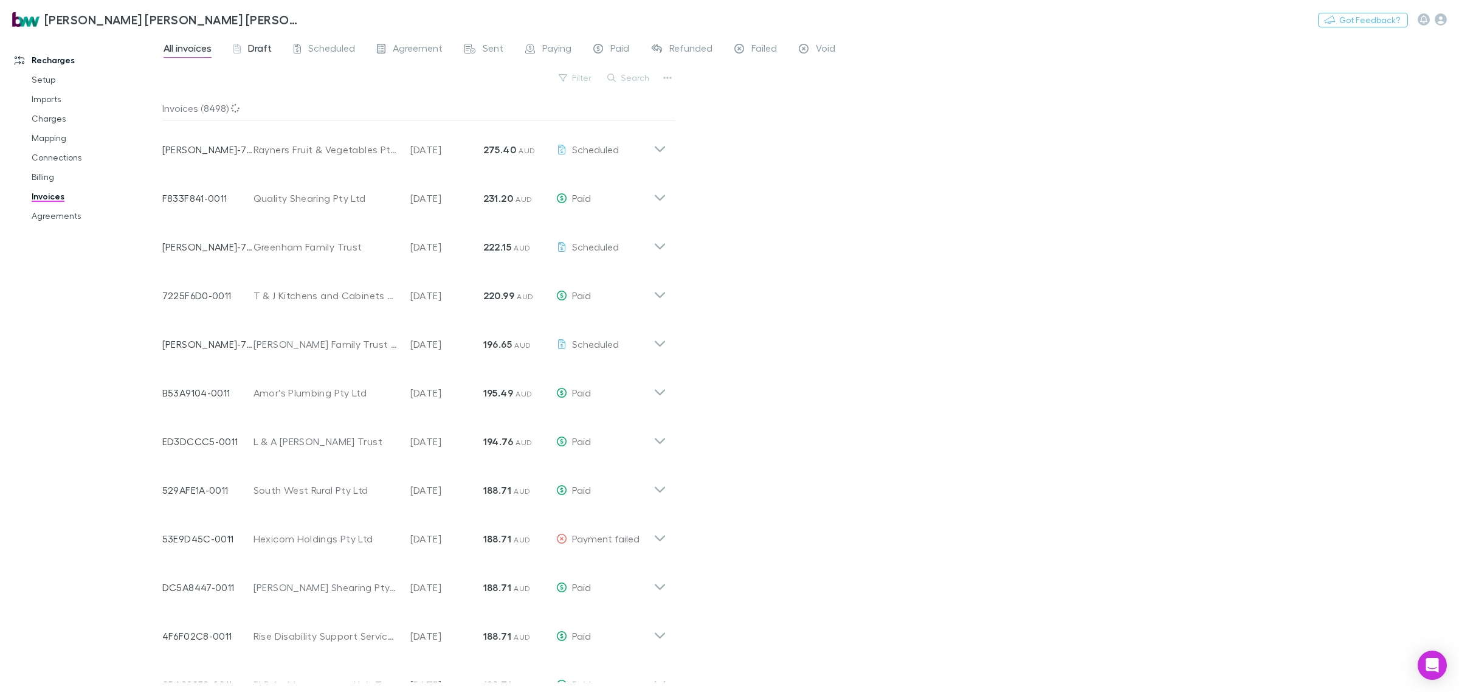
click at [255, 47] on span "Draft" at bounding box center [260, 50] width 24 height 16
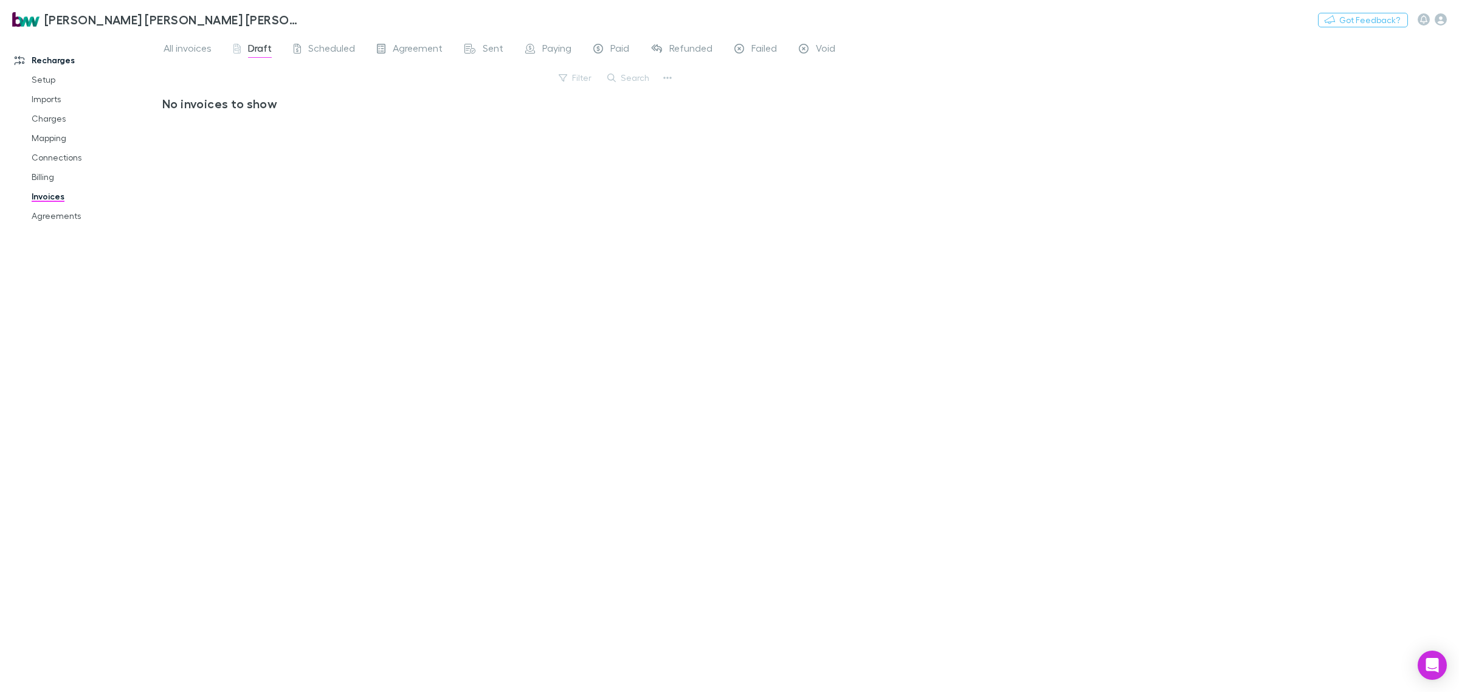
click at [867, 265] on div "All invoices Draft Scheduled Agreement Sent Paying Paid Refunded Failed Void Fi…" at bounding box center [810, 363] width 1297 height 658
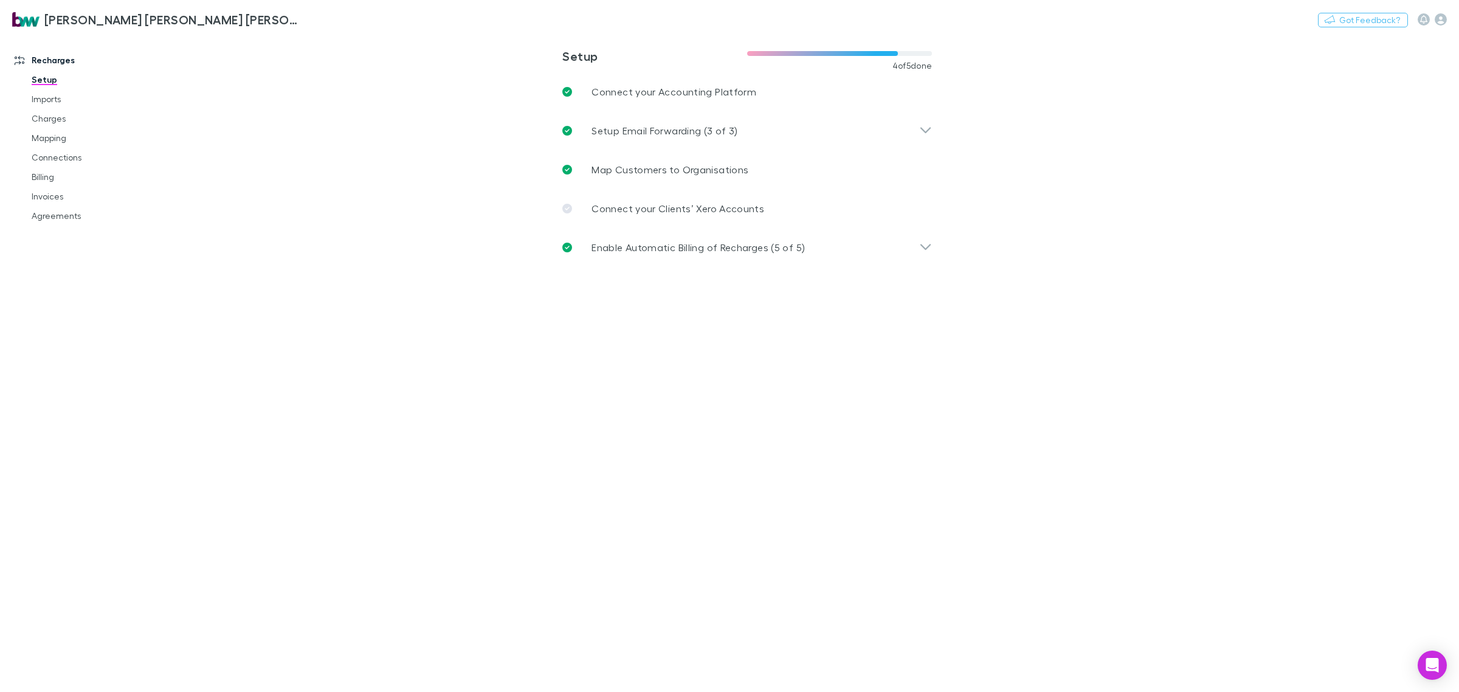
click at [1183, 226] on main "**********" at bounding box center [810, 363] width 1297 height 658
click at [1439, 18] on icon "button" at bounding box center [1441, 19] width 12 height 12
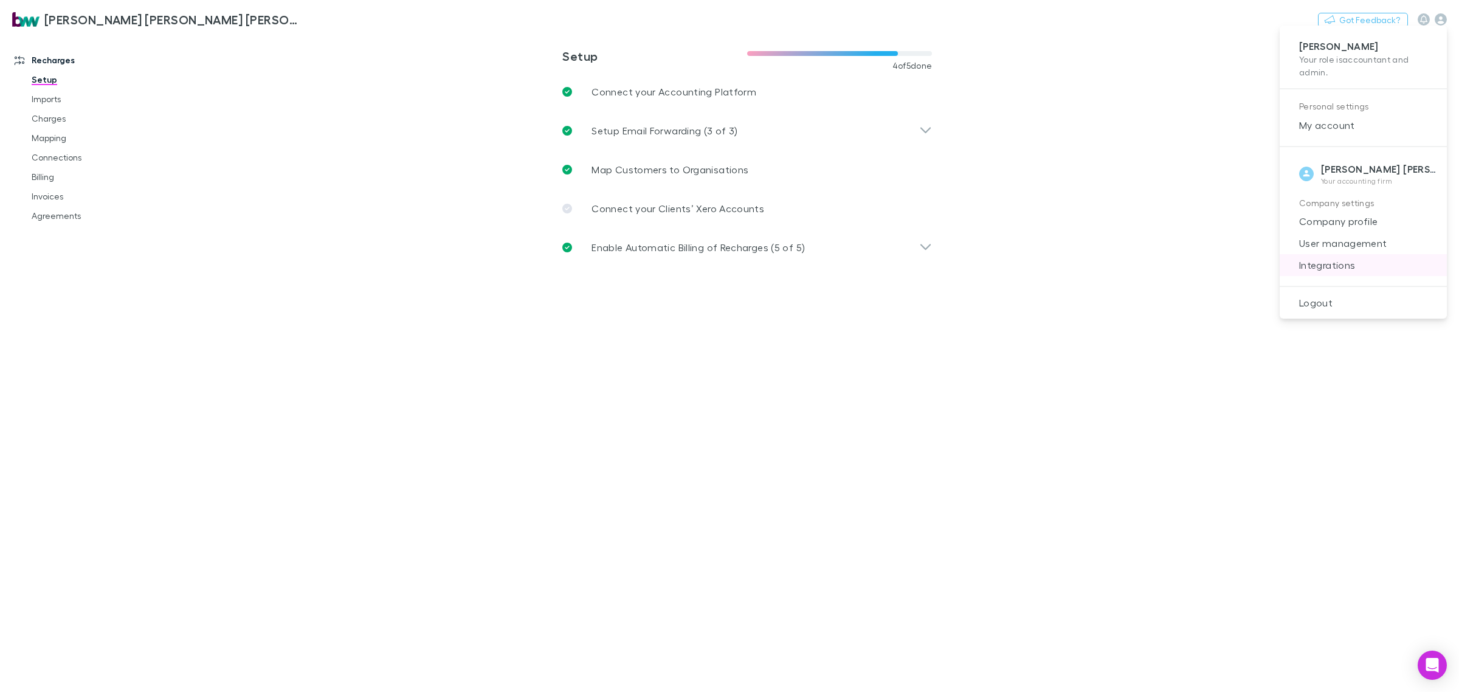
click at [1322, 265] on span "Integrations" at bounding box center [1363, 265] width 148 height 15
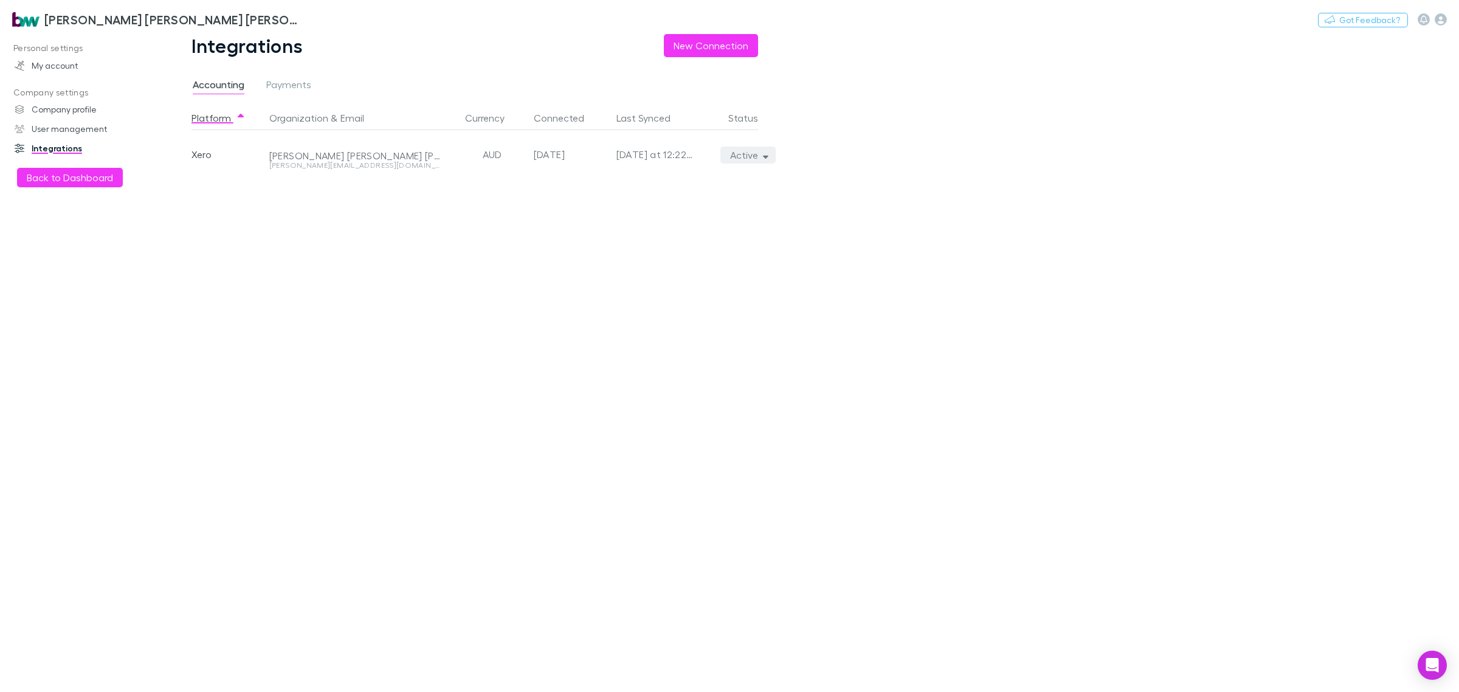
click at [761, 157] on button "Active" at bounding box center [747, 154] width 55 height 17
click at [672, 178] on p "Re-sync now" at bounding box center [692, 179] width 148 height 15
drag, startPoint x: 663, startPoint y: 475, endPoint x: 669, endPoint y: 475, distance: 6.1
click at [667, 476] on div at bounding box center [729, 346] width 1459 height 692
click at [293, 93] on span "Payments" at bounding box center [288, 86] width 45 height 16
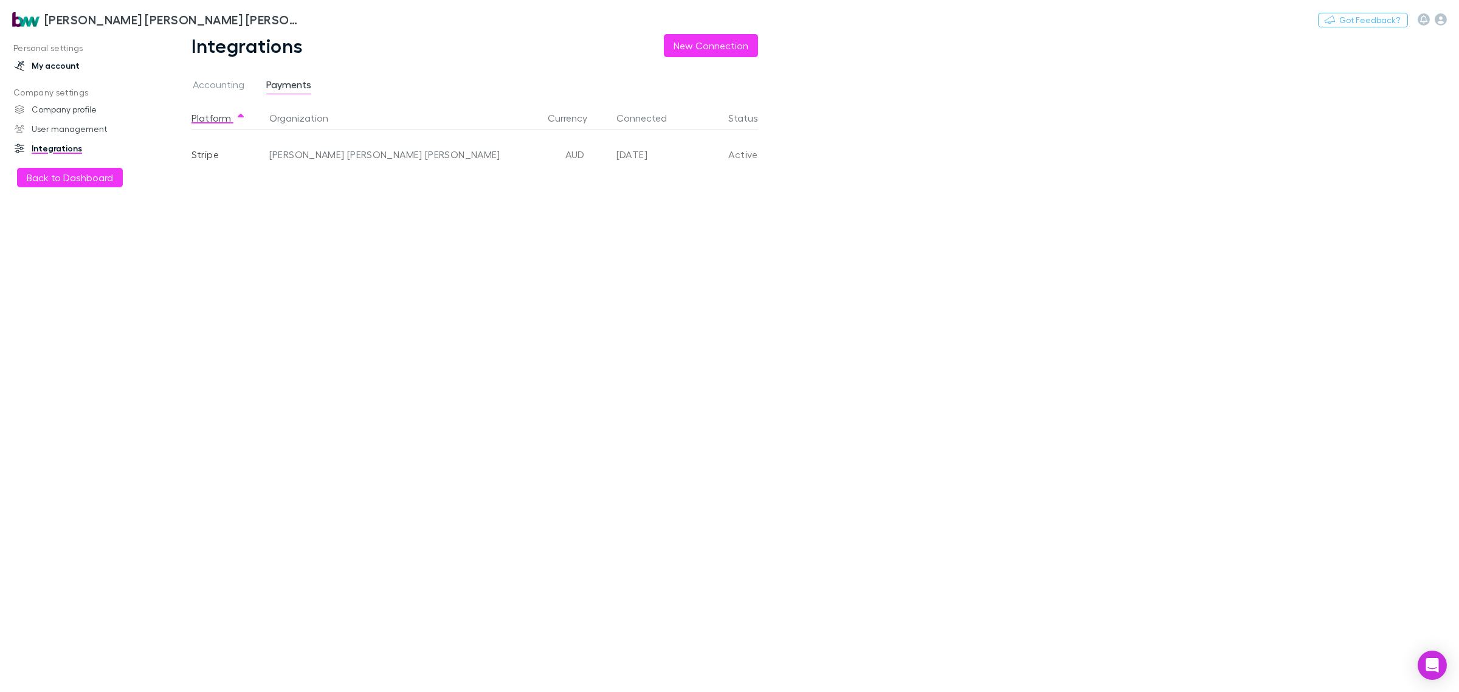
click at [44, 61] on link "My account" at bounding box center [86, 65] width 169 height 19
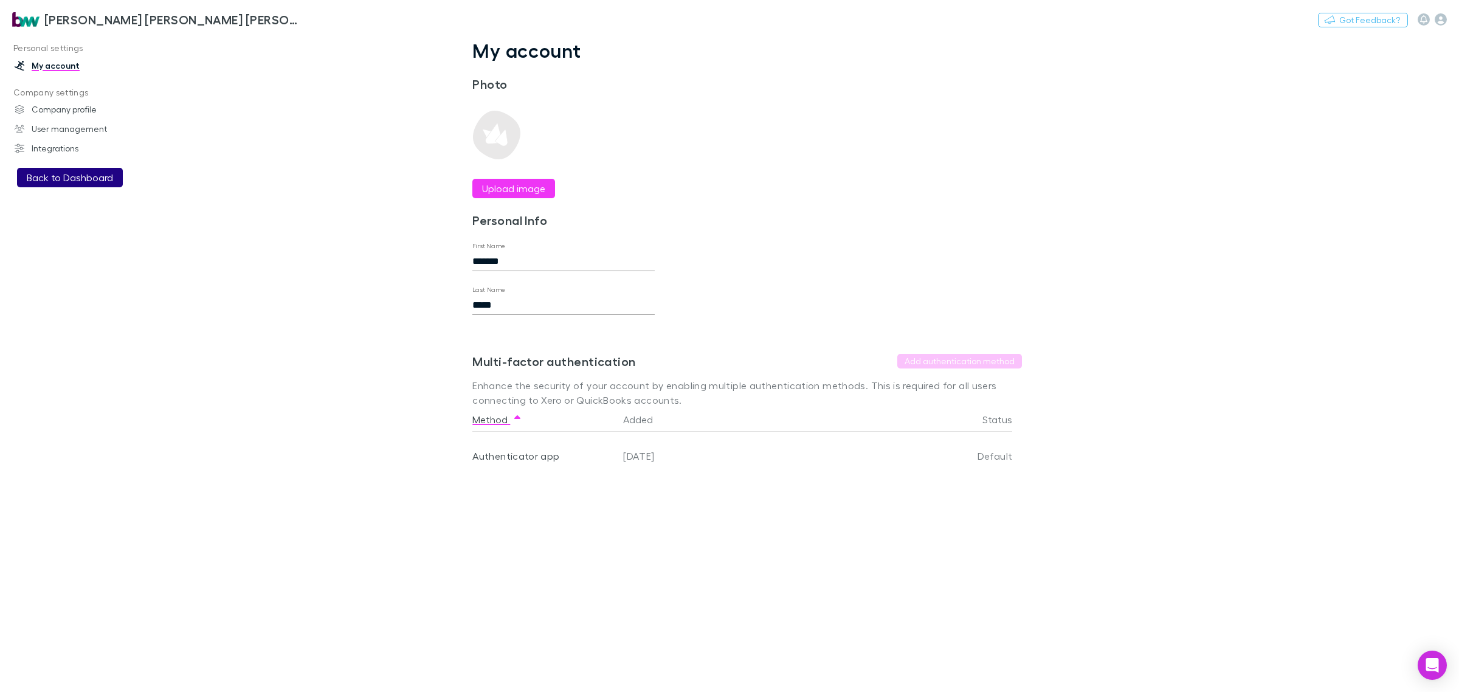
click at [79, 173] on button "Back to Dashboard" at bounding box center [70, 177] width 106 height 19
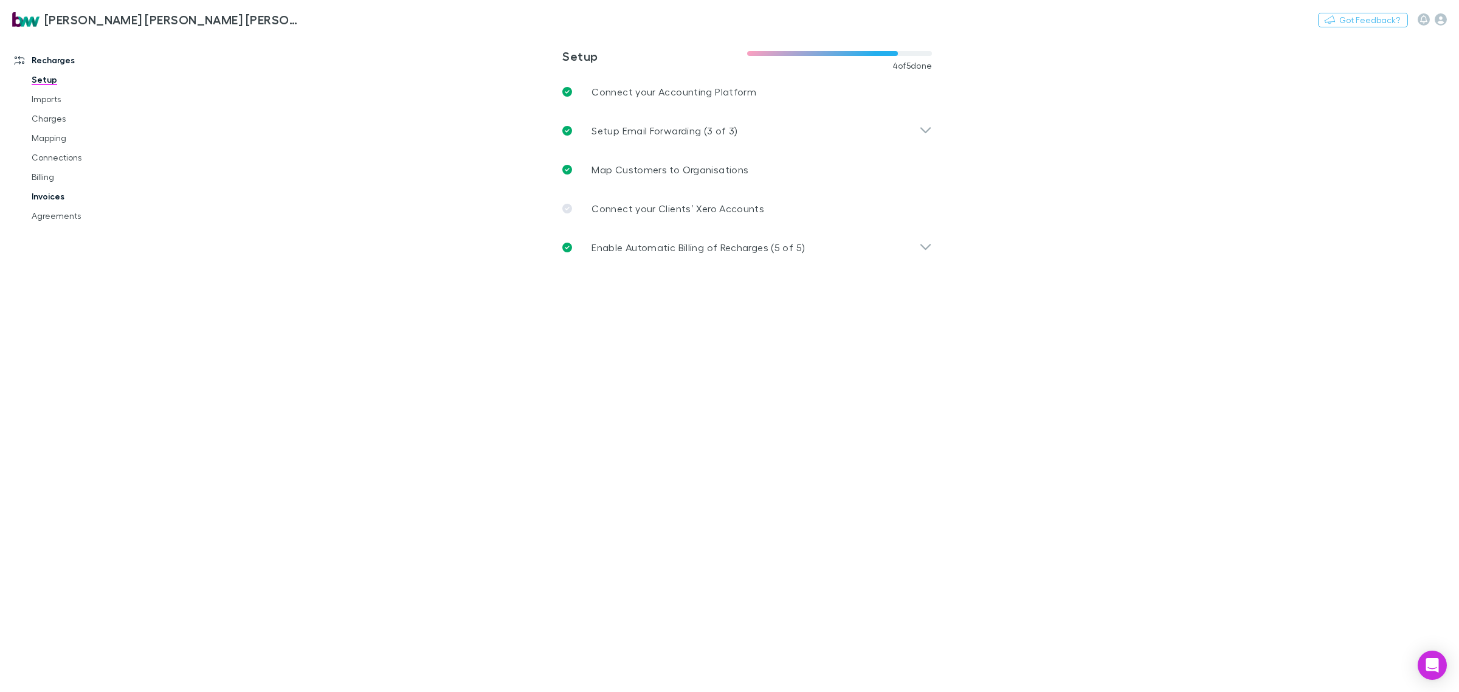
click at [43, 190] on link "Invoices" at bounding box center [95, 196] width 152 height 19
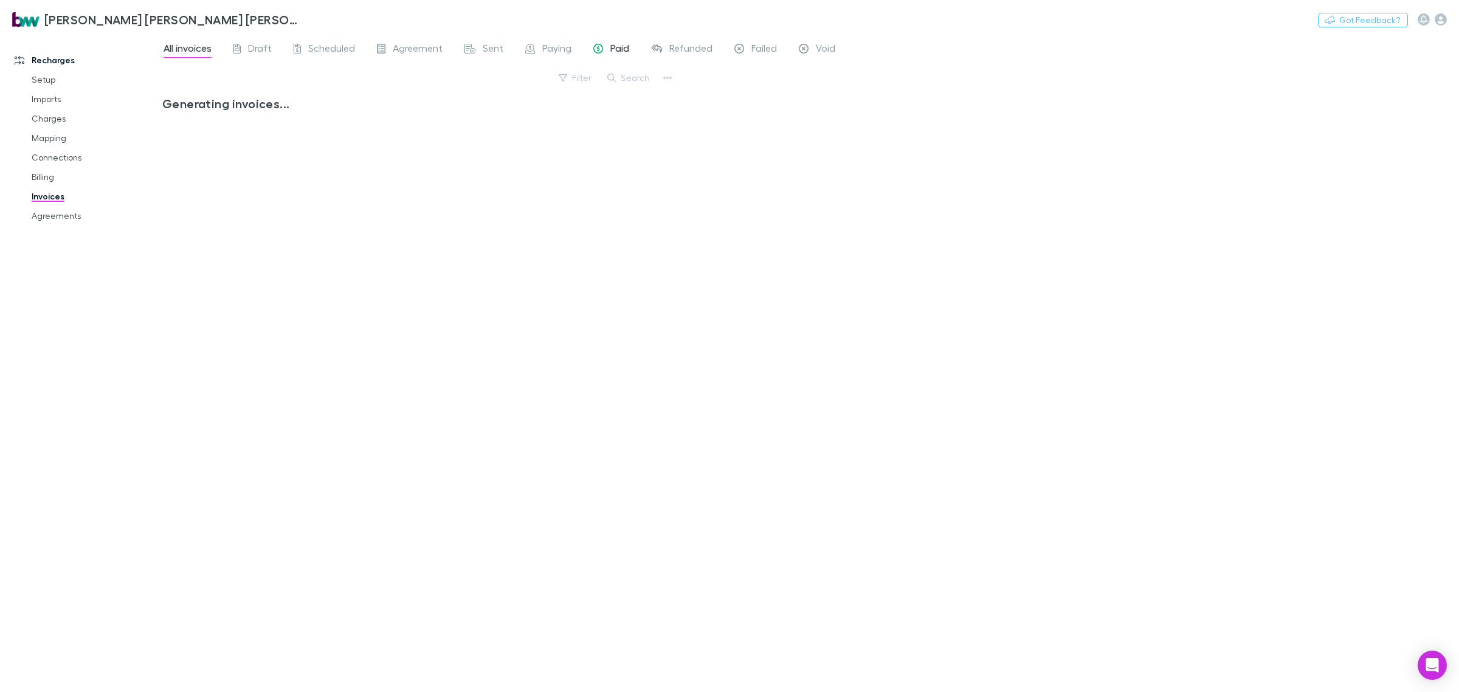
click at [596, 41] on link "Paid" at bounding box center [611, 49] width 38 height 19
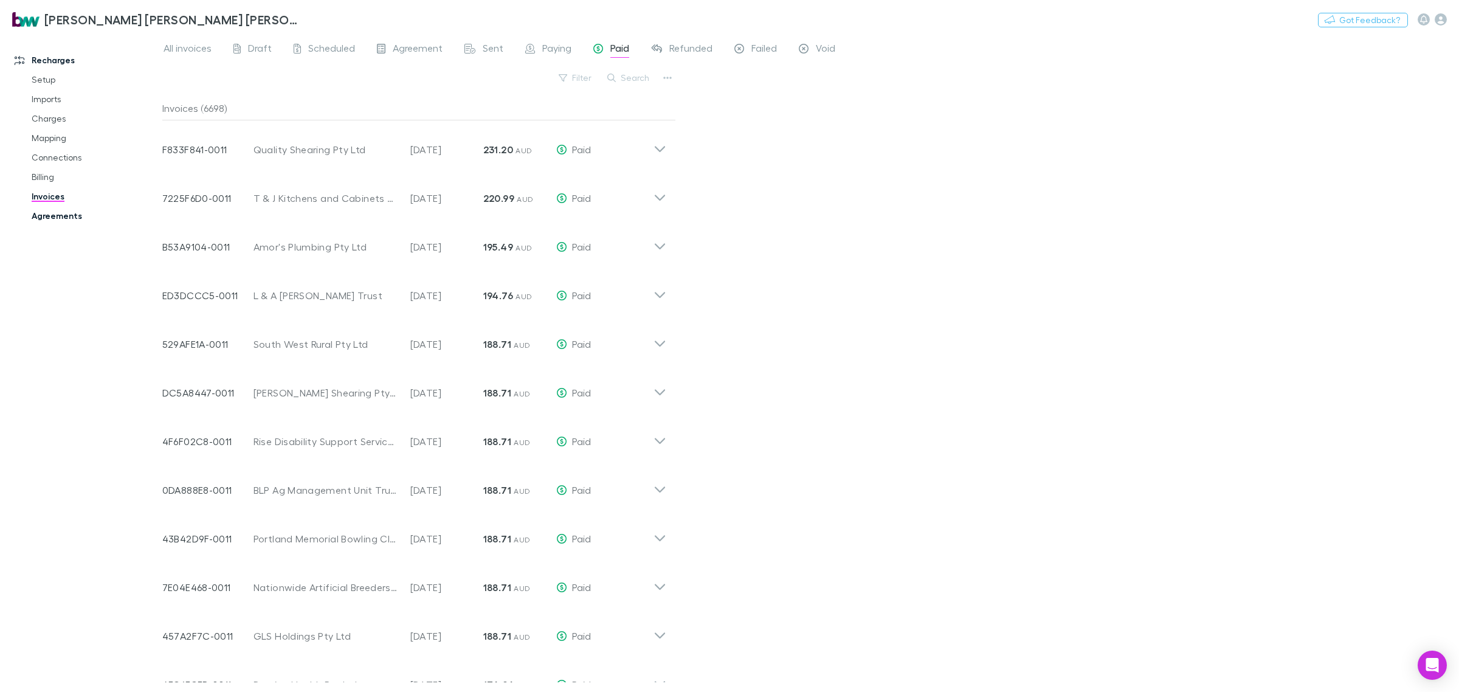
click at [61, 216] on link "Agreements" at bounding box center [95, 215] width 152 height 19
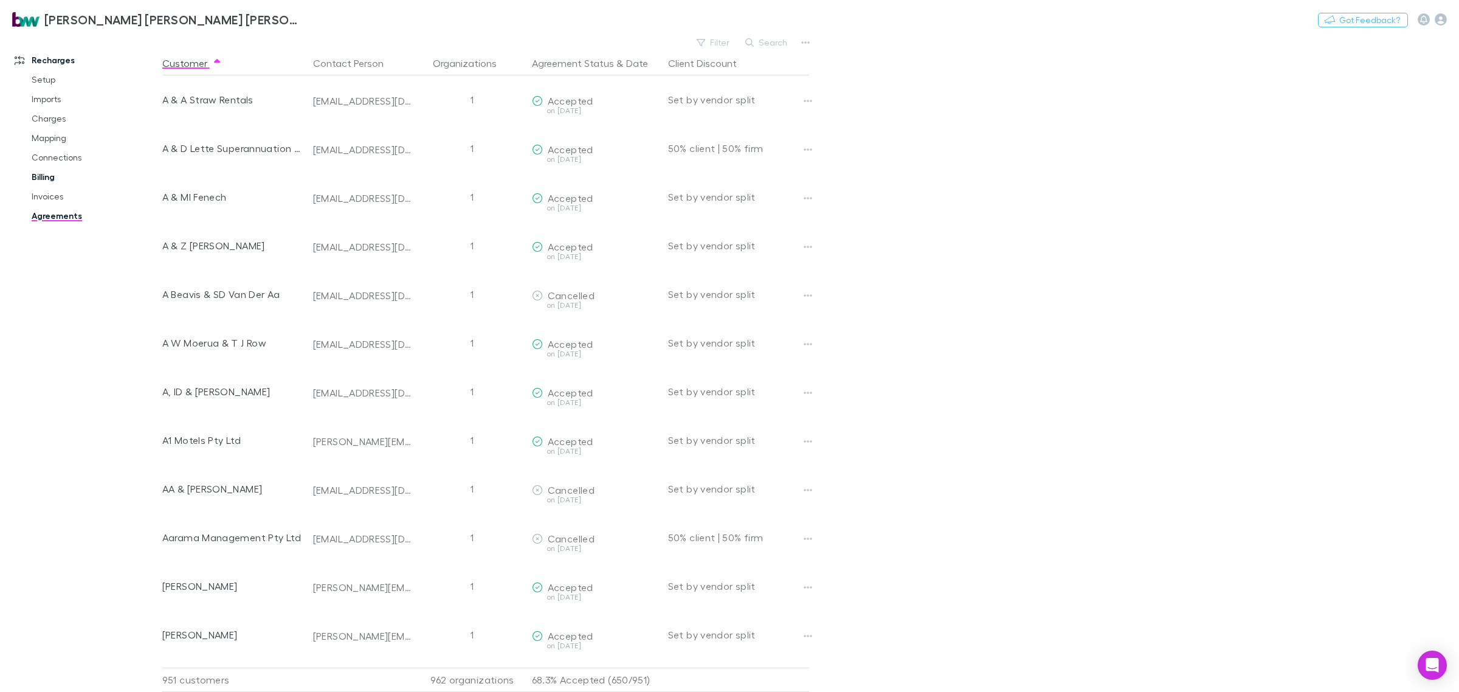
click at [56, 178] on link "Billing" at bounding box center [95, 176] width 152 height 19
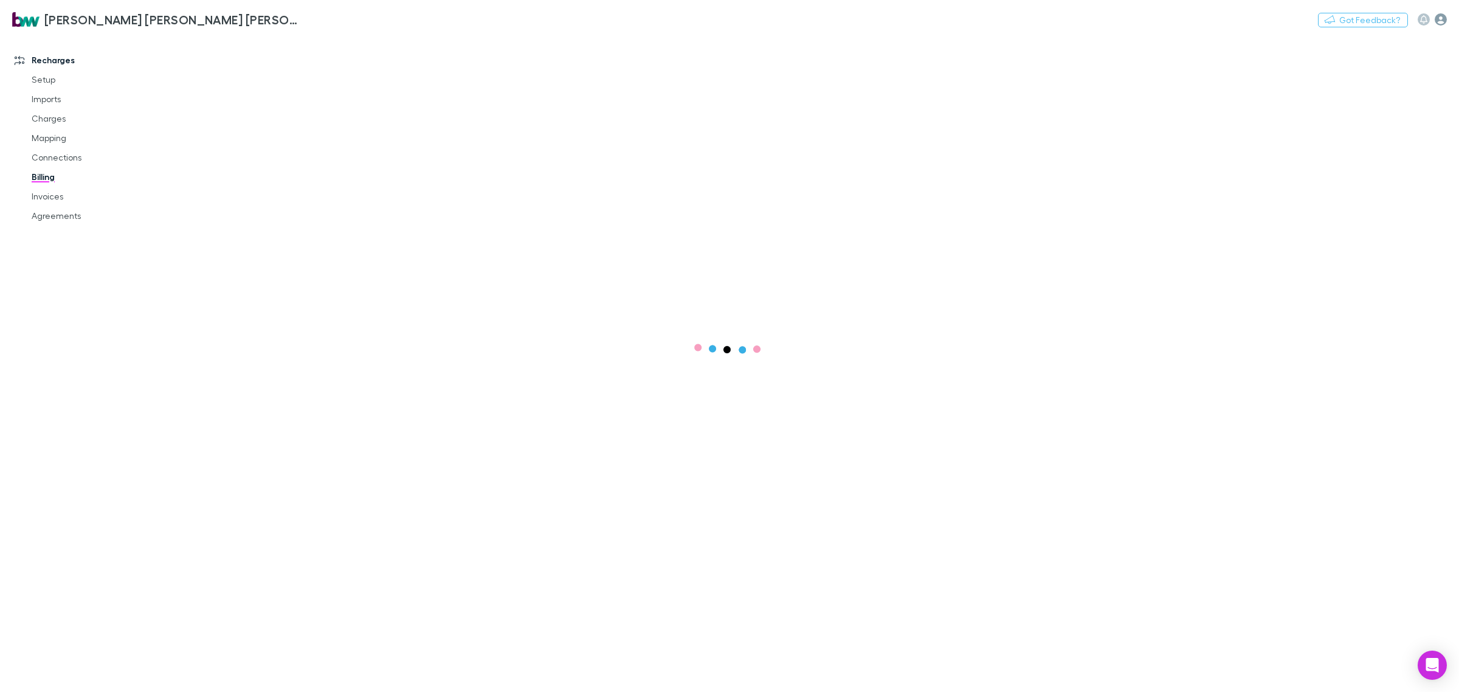
click at [1444, 19] on icon "button" at bounding box center [1441, 19] width 12 height 12
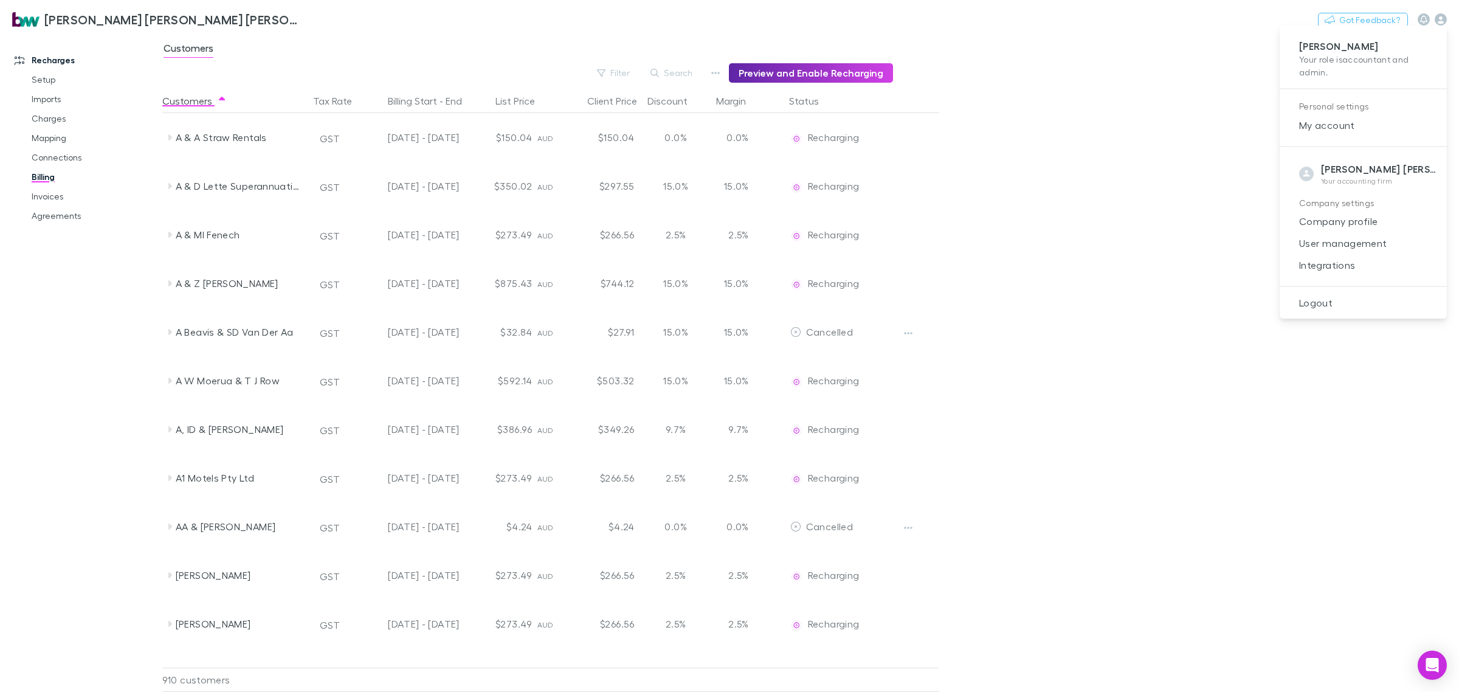
click at [1139, 240] on div at bounding box center [729, 346] width 1459 height 692
click at [72, 159] on link "Connections" at bounding box center [95, 157] width 152 height 19
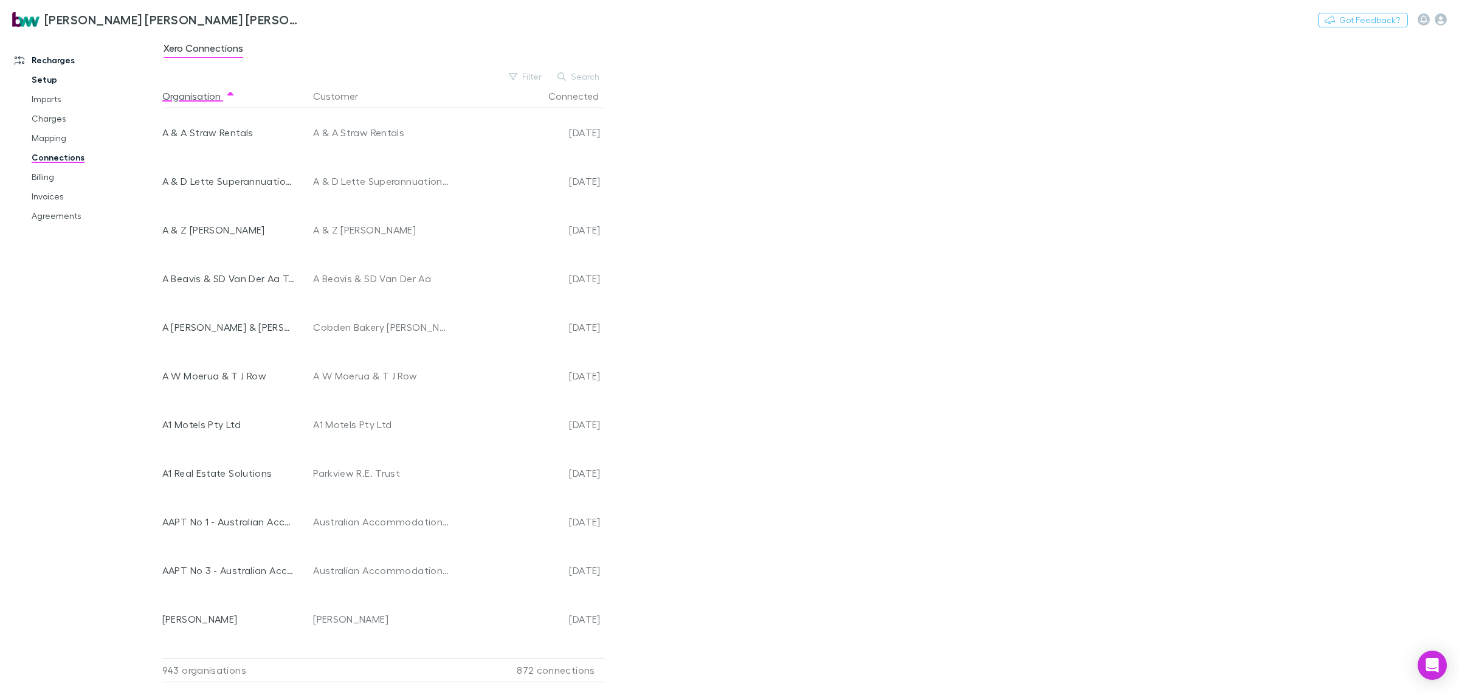
click at [47, 75] on link "Setup" at bounding box center [95, 79] width 152 height 19
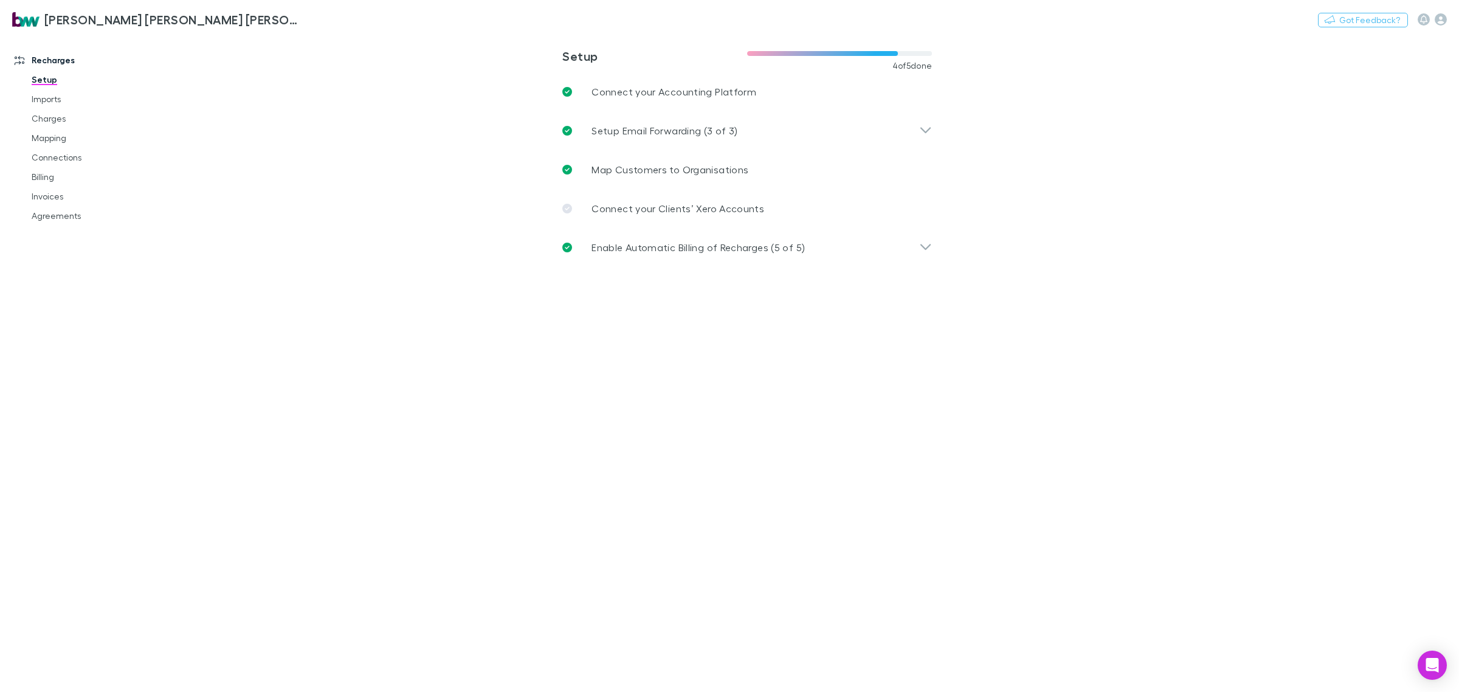
click at [65, 58] on link "Recharges" at bounding box center [86, 59] width 169 height 19
click at [52, 115] on link "Charges" at bounding box center [95, 118] width 152 height 19
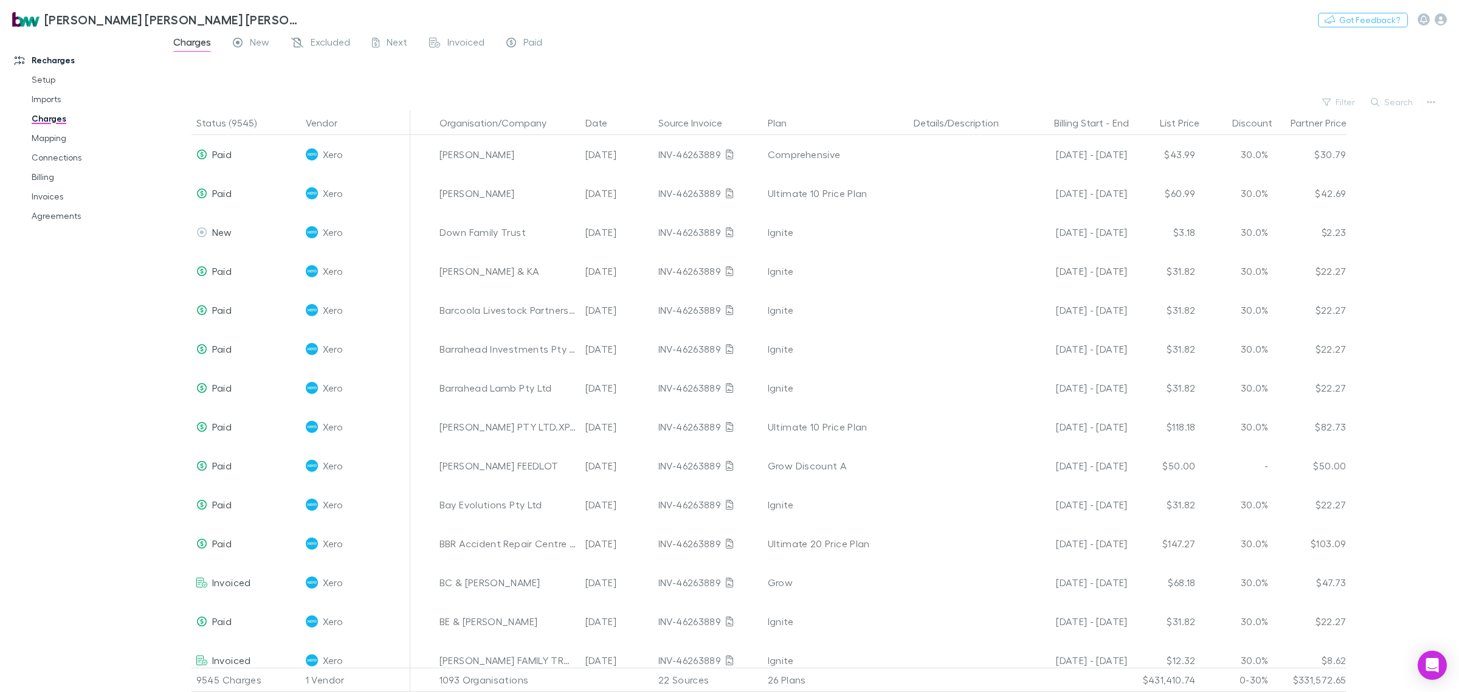
click at [456, 37] on span "Invoiced" at bounding box center [465, 44] width 37 height 16
click at [457, 41] on span "Invoiced" at bounding box center [465, 44] width 37 height 16
click at [528, 38] on span "Paid" at bounding box center [532, 44] width 19 height 16
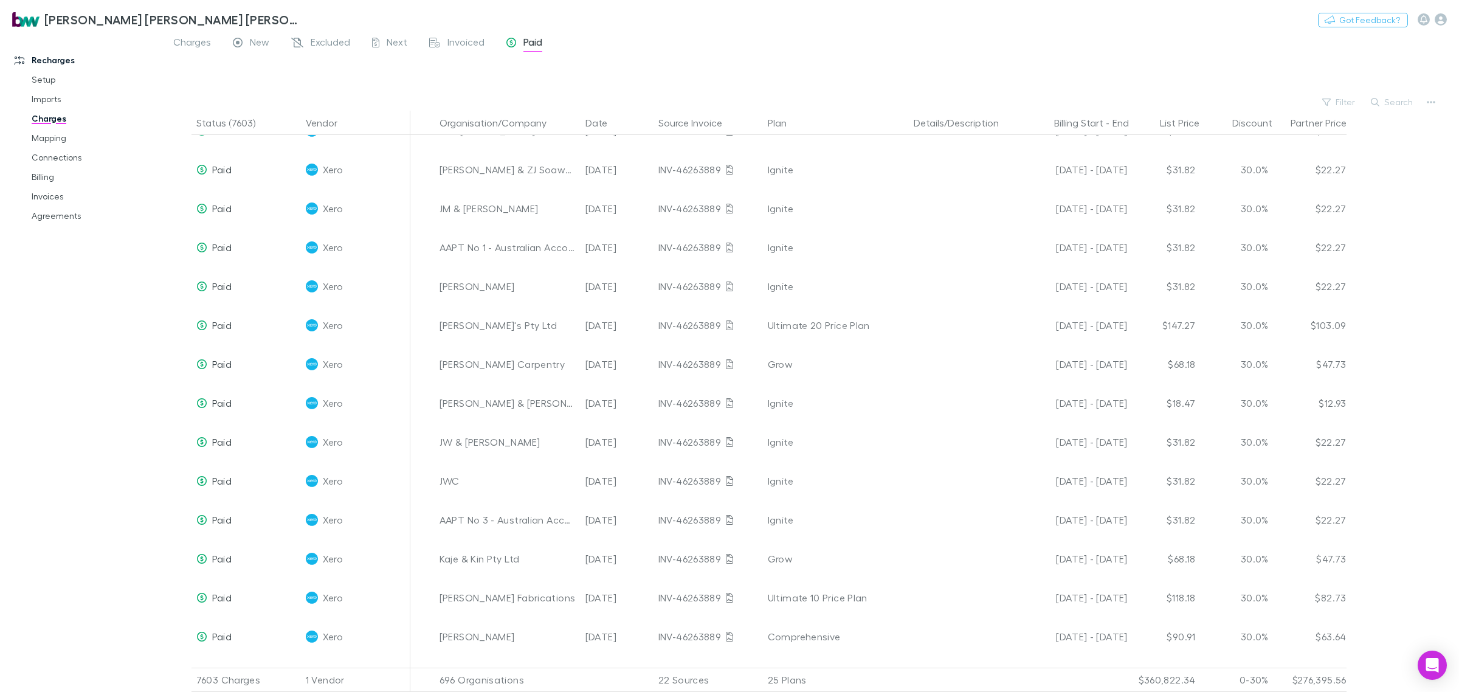
scroll to position [10334, 0]
click at [400, 40] on span "Next" at bounding box center [397, 44] width 21 height 16
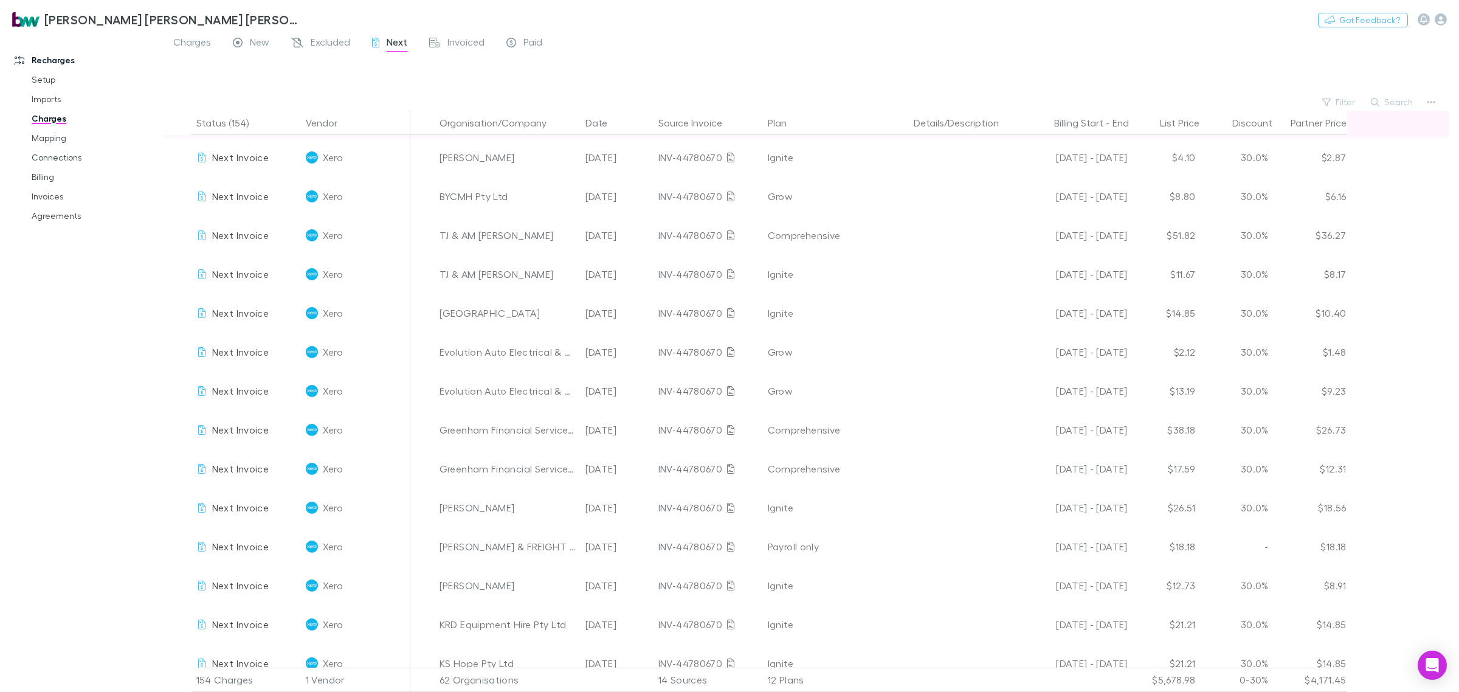
scroll to position [2041, 0]
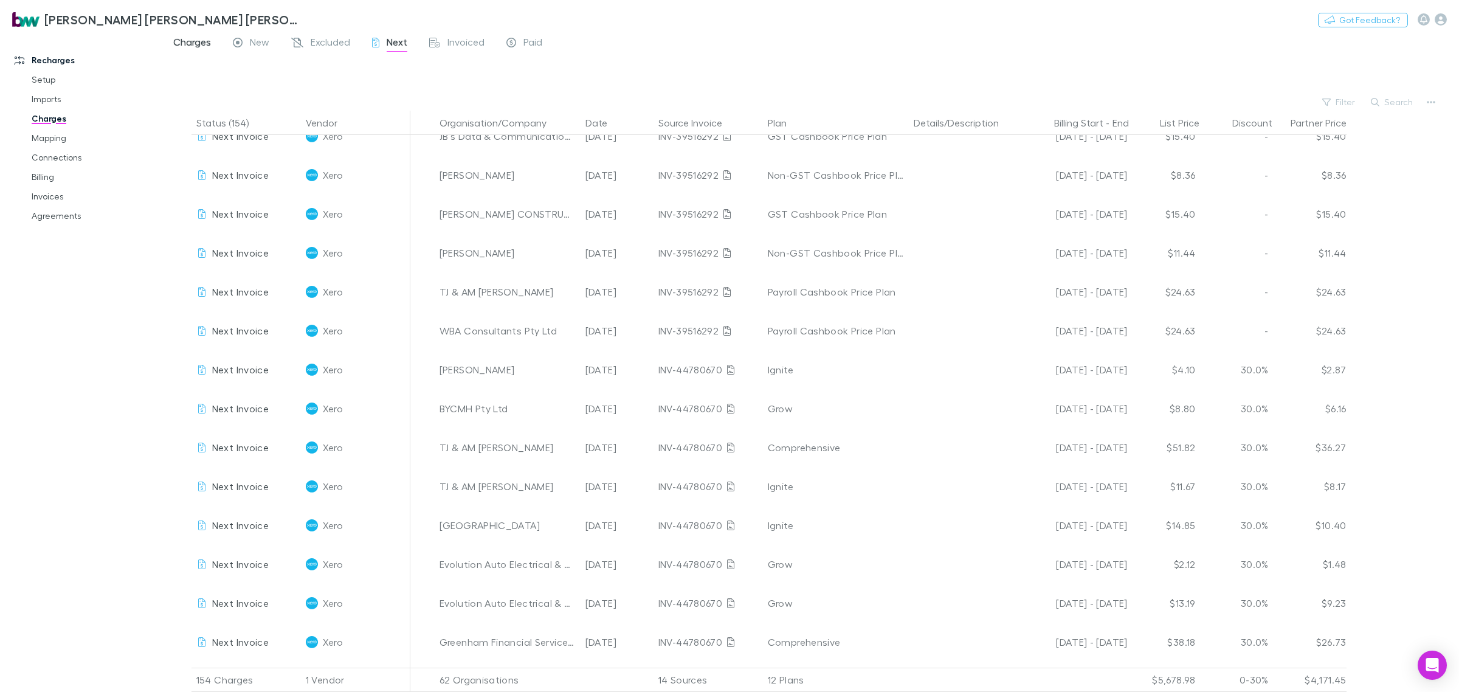
click at [186, 44] on span "Charges" at bounding box center [192, 44] width 38 height 16
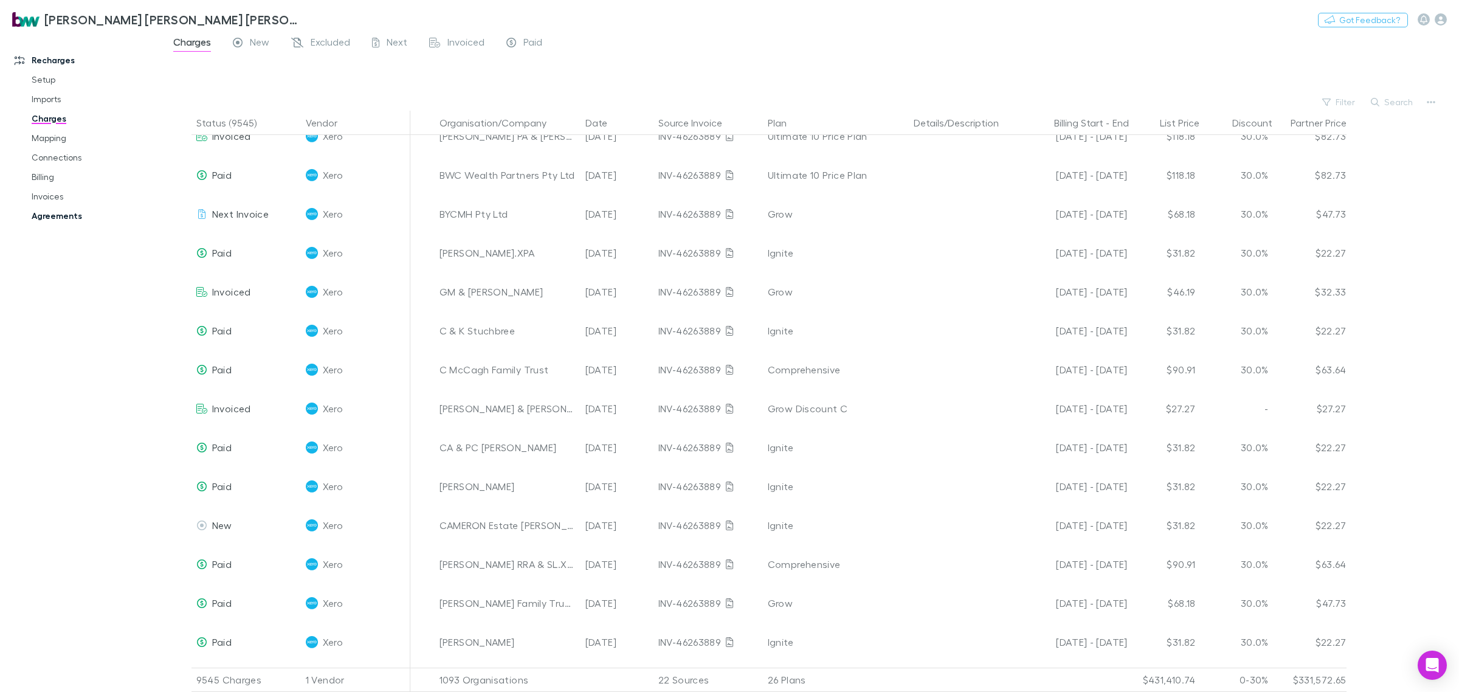
click at [55, 217] on link "Agreements" at bounding box center [95, 215] width 152 height 19
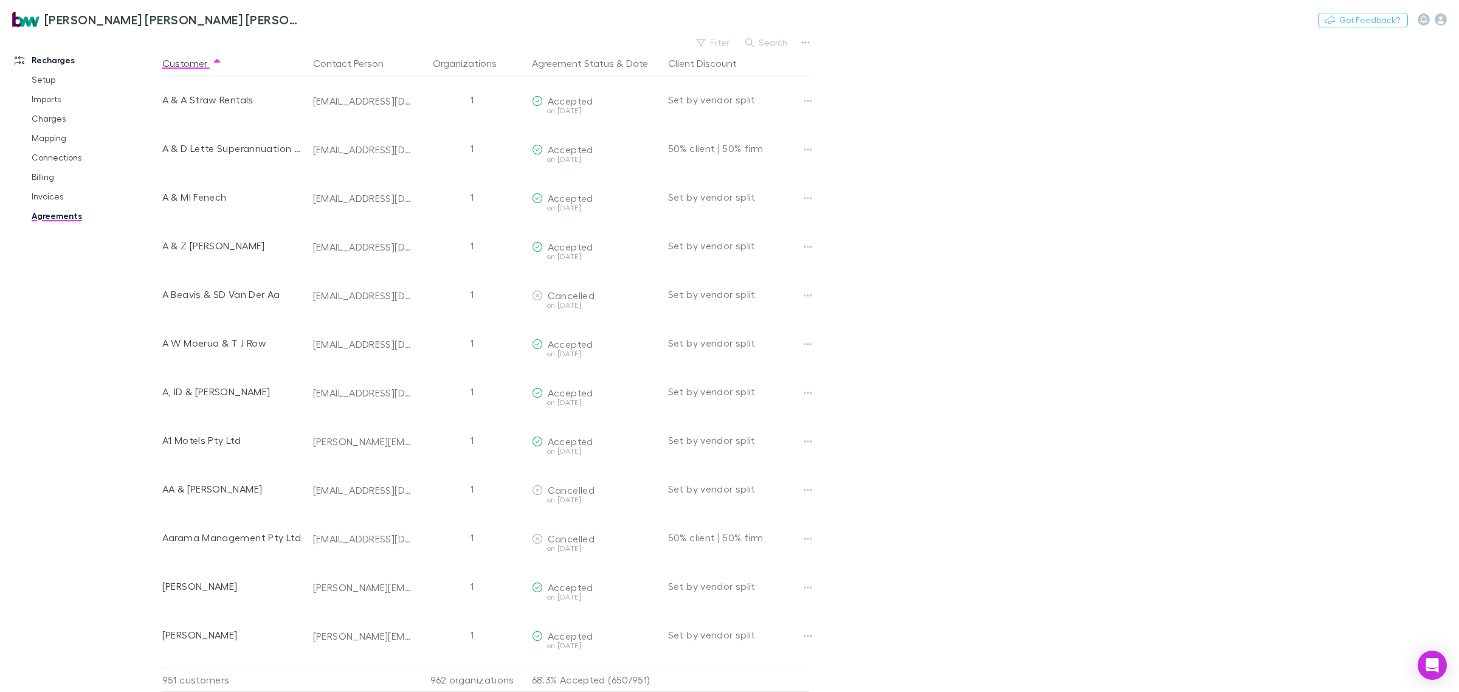
click at [762, 34] on div "Brewster Walsh Waters Partners Nothing Got Feedback?" at bounding box center [729, 19] width 1459 height 39
click at [769, 43] on button "Search" at bounding box center [766, 42] width 55 height 15
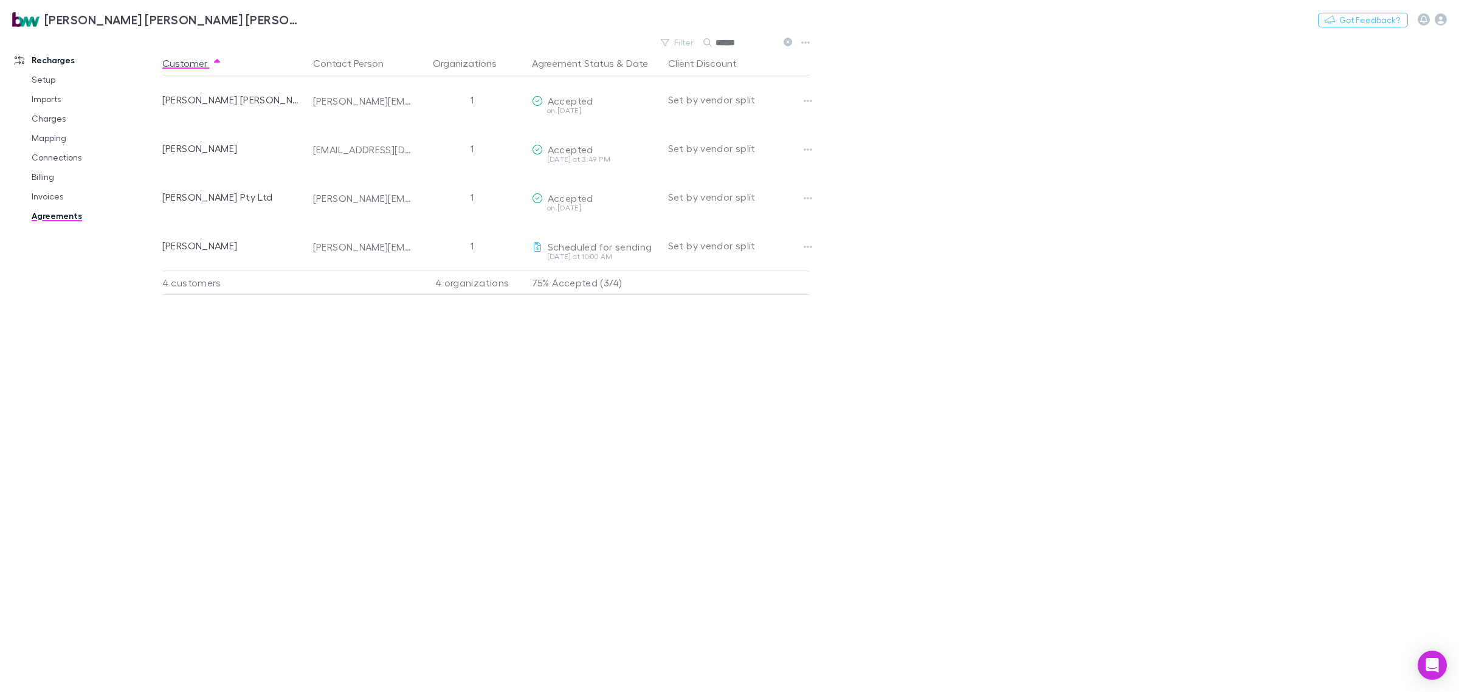
type input "******"
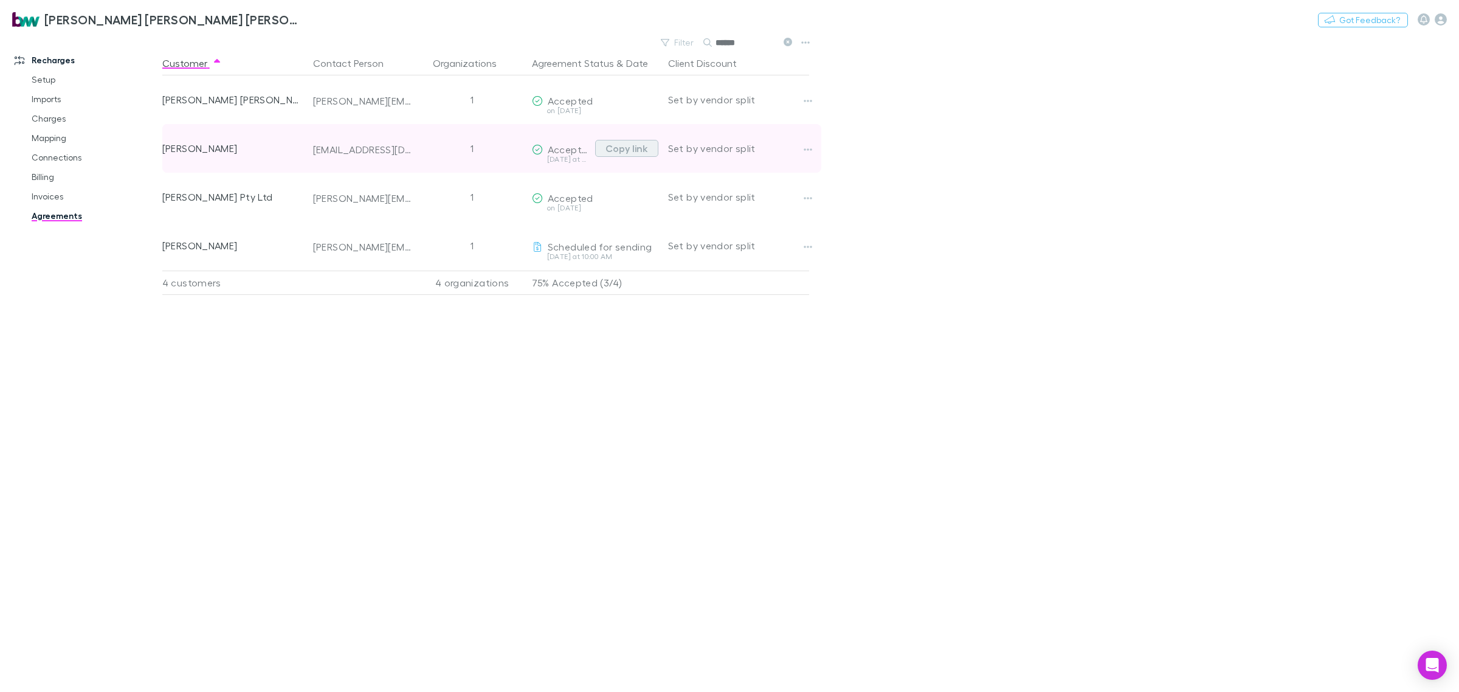
click at [615, 146] on button "Copy link" at bounding box center [626, 148] width 63 height 17
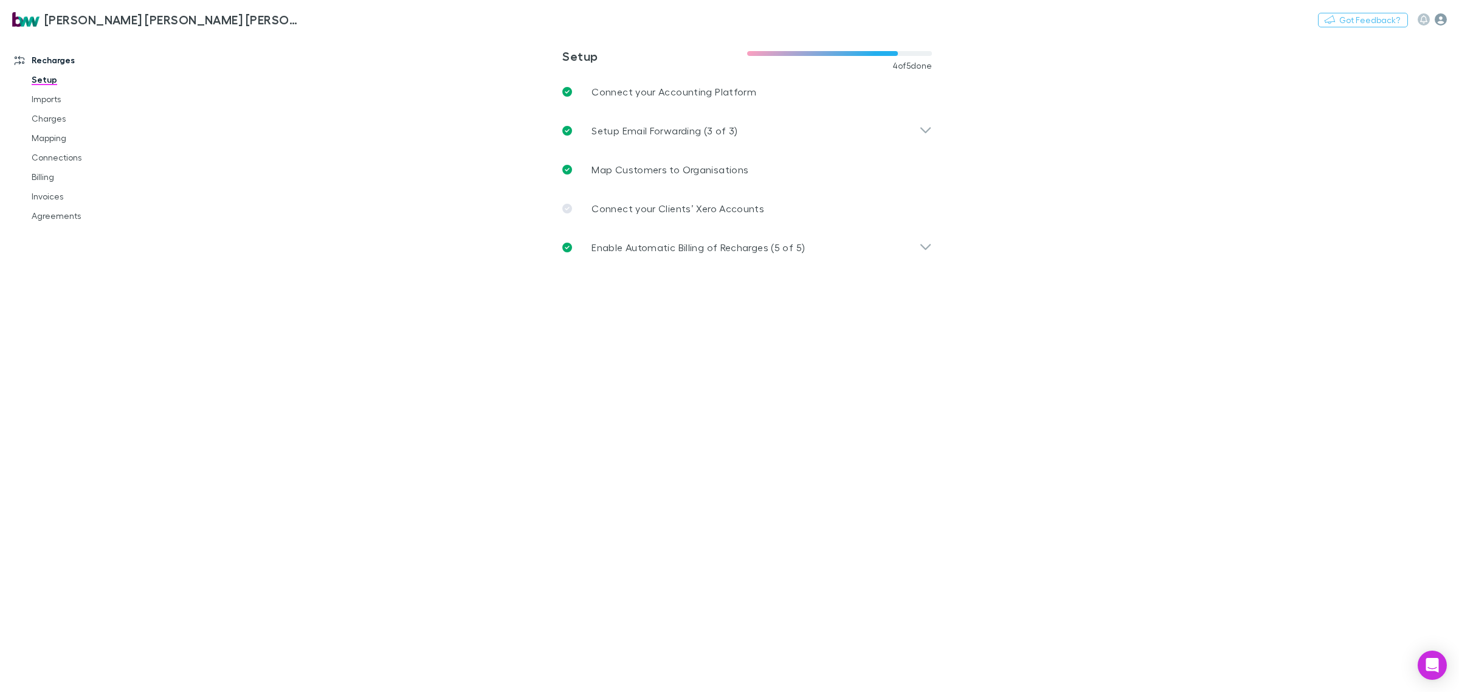
click at [1439, 18] on icon "button" at bounding box center [1441, 19] width 12 height 12
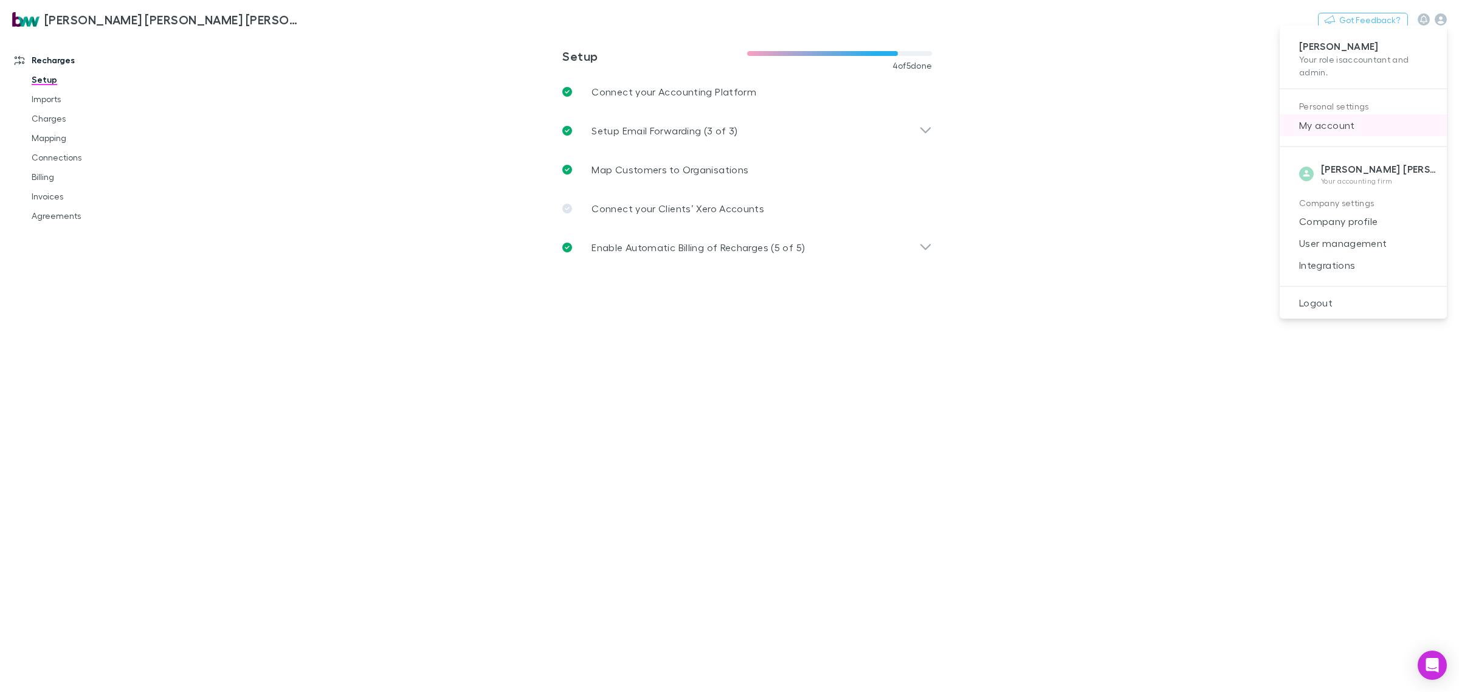
click at [1325, 126] on span "My account" at bounding box center [1363, 125] width 148 height 15
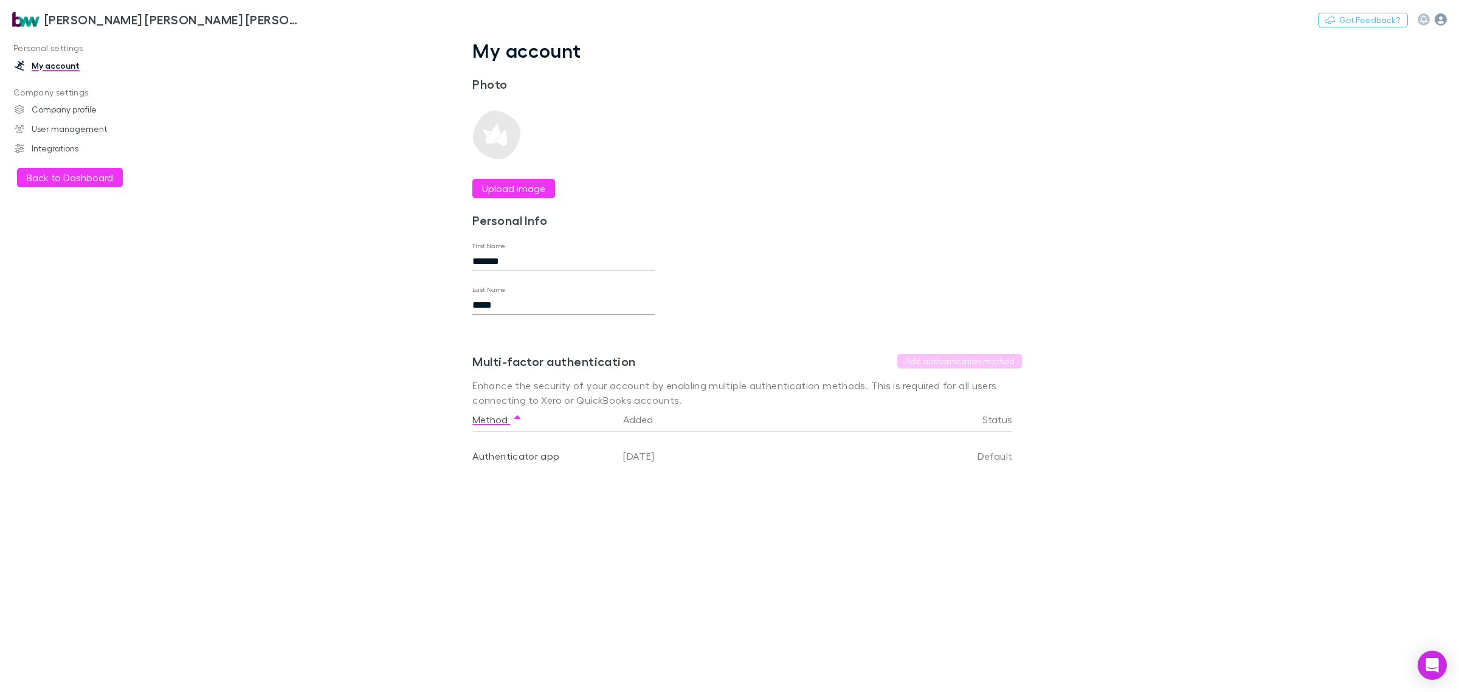
click at [1439, 19] on icon "button" at bounding box center [1441, 19] width 12 height 12
click at [1362, 214] on span "Company profile" at bounding box center [1363, 221] width 148 height 15
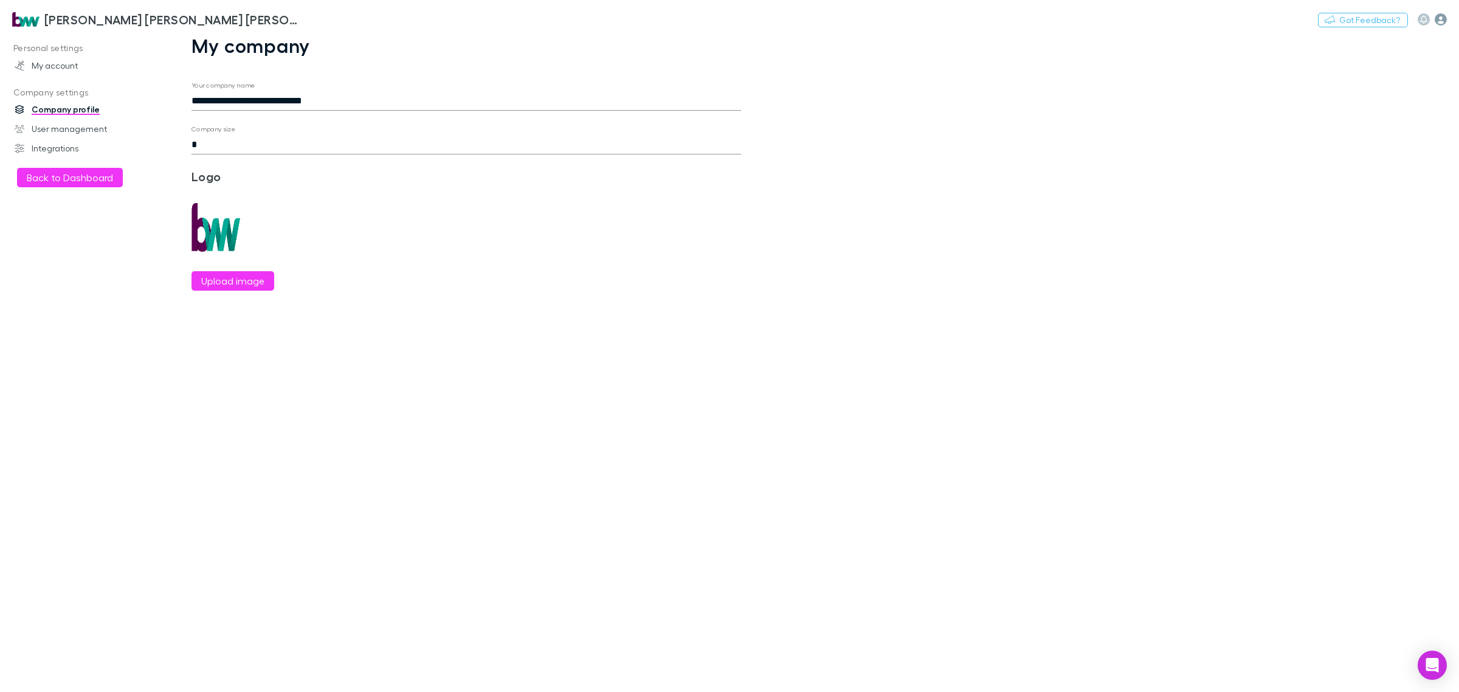
click at [1441, 17] on icon "button" at bounding box center [1441, 19] width 12 height 12
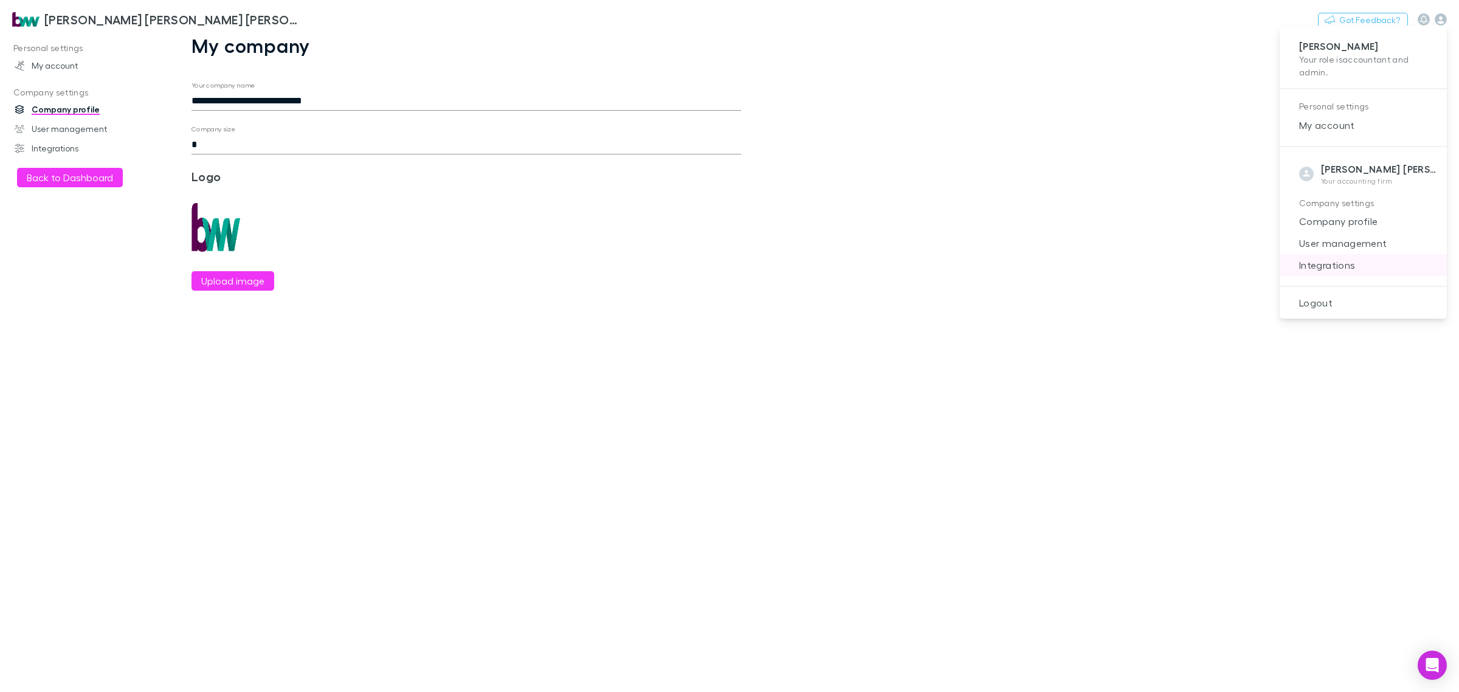
click at [1366, 263] on span "Integrations" at bounding box center [1363, 265] width 148 height 15
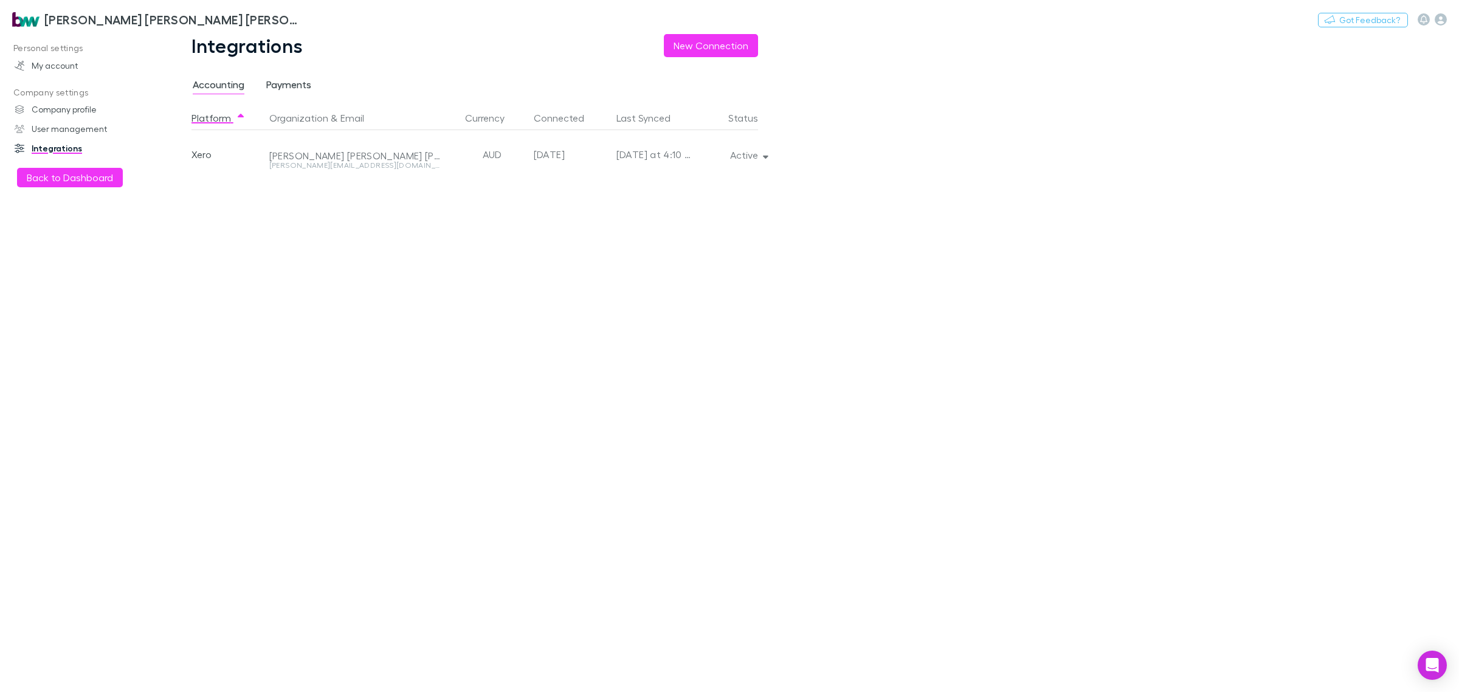
click at [284, 90] on span "Payments" at bounding box center [288, 86] width 45 height 16
click at [320, 159] on div "[PERSON_NAME] [PERSON_NAME] [PERSON_NAME] Partners" at bounding box center [401, 154] width 274 height 49
click at [213, 156] on div "Stripe" at bounding box center [227, 154] width 73 height 49
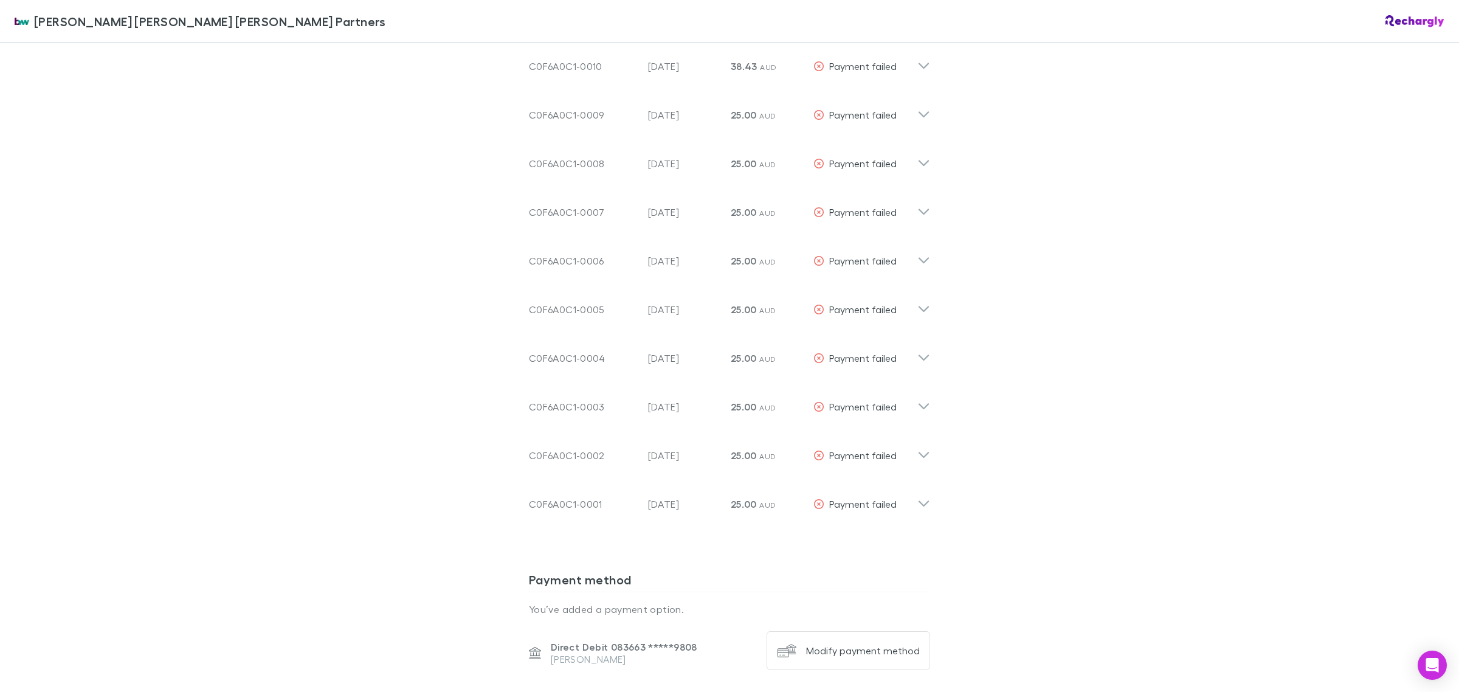
scroll to position [912, 0]
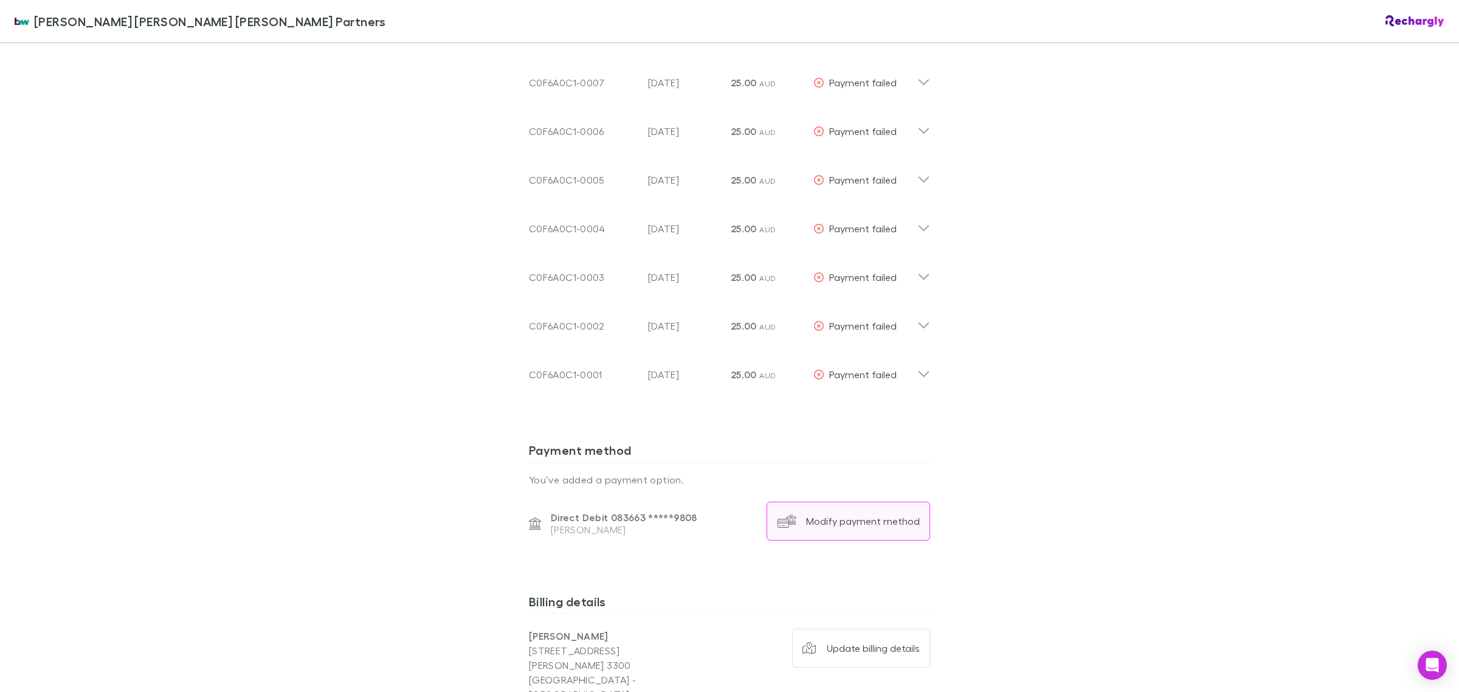
click at [849, 515] on div "Modify payment method" at bounding box center [863, 521] width 114 height 12
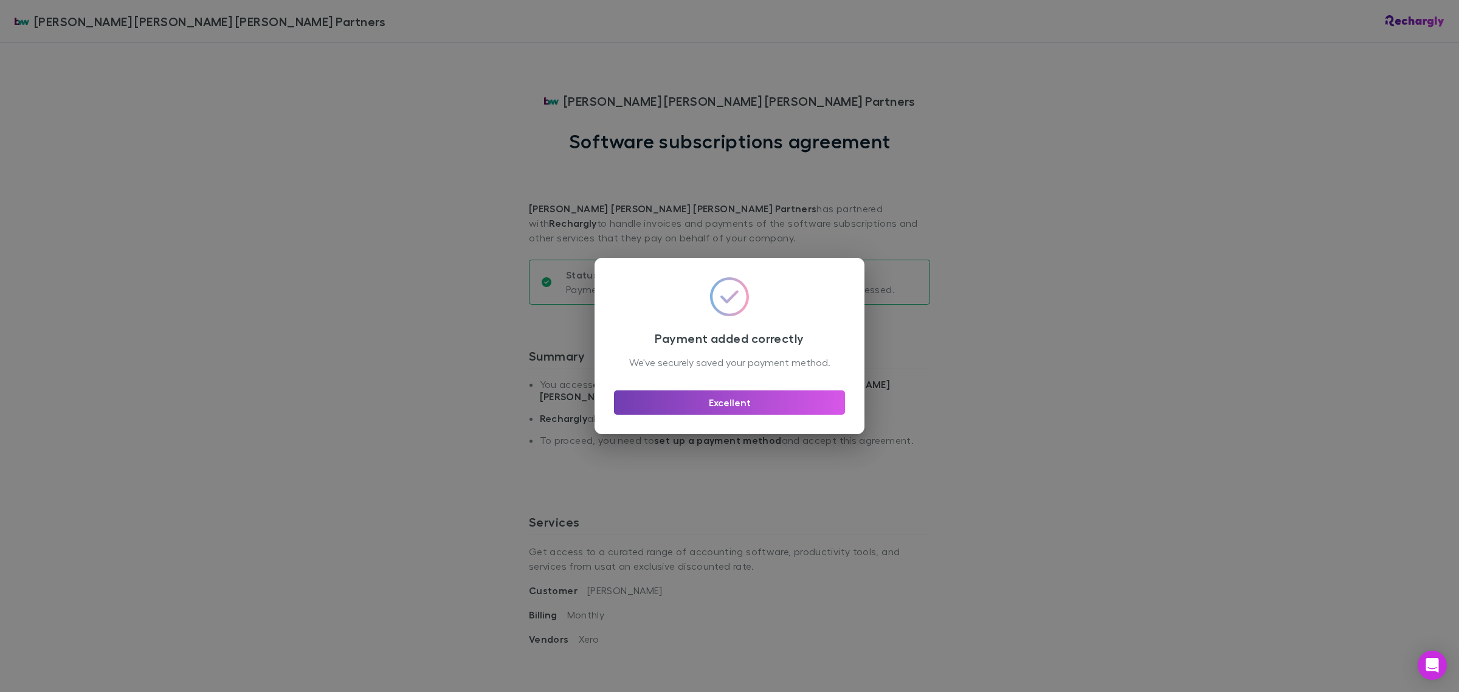
click at [739, 412] on button "Excellent" at bounding box center [729, 402] width 231 height 24
